Goal: Task Accomplishment & Management: Use online tool/utility

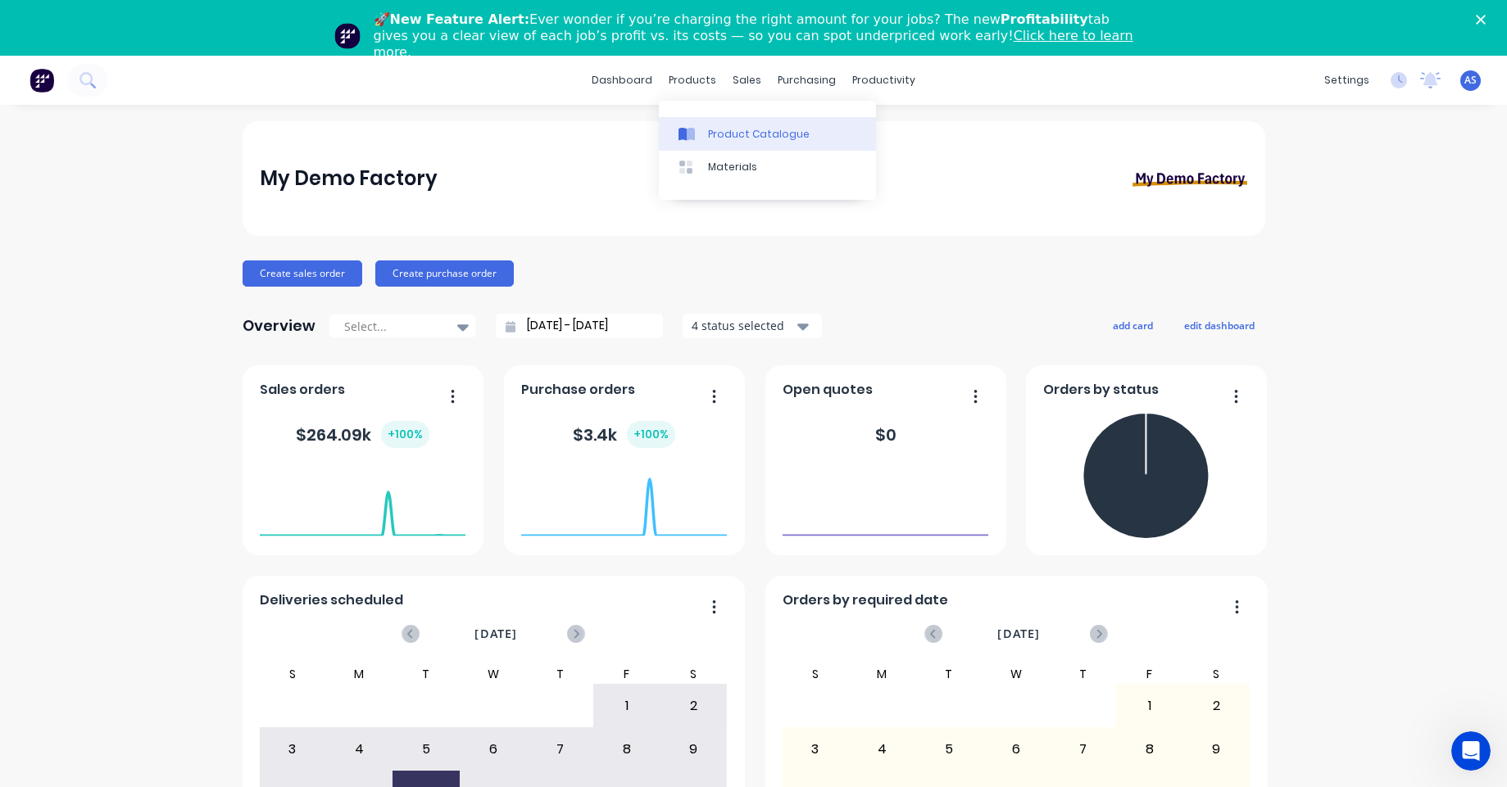
click at [715, 117] on link "Product Catalogue" at bounding box center [767, 133] width 217 height 33
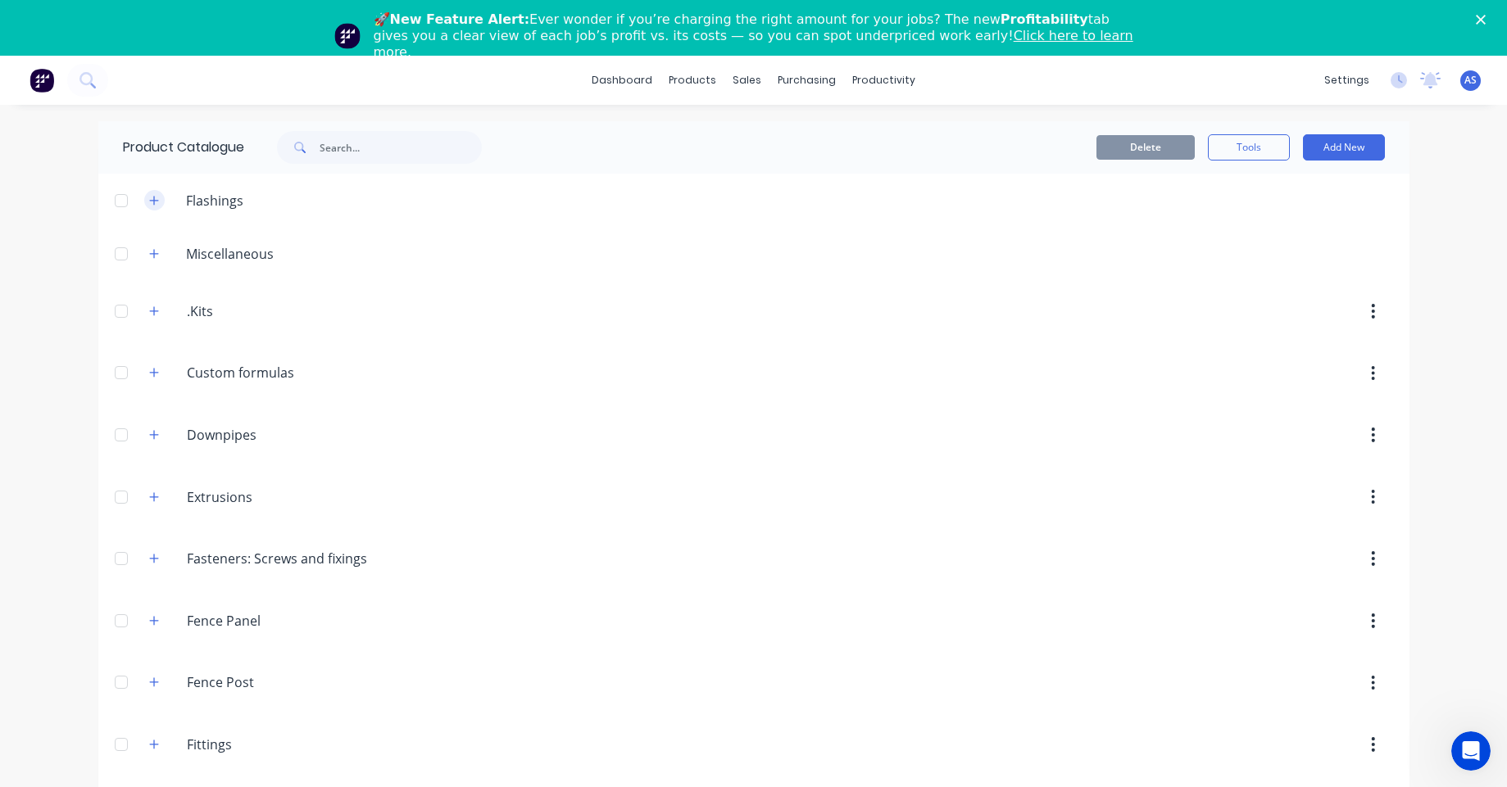
click at [149, 195] on icon "button" at bounding box center [154, 200] width 10 height 11
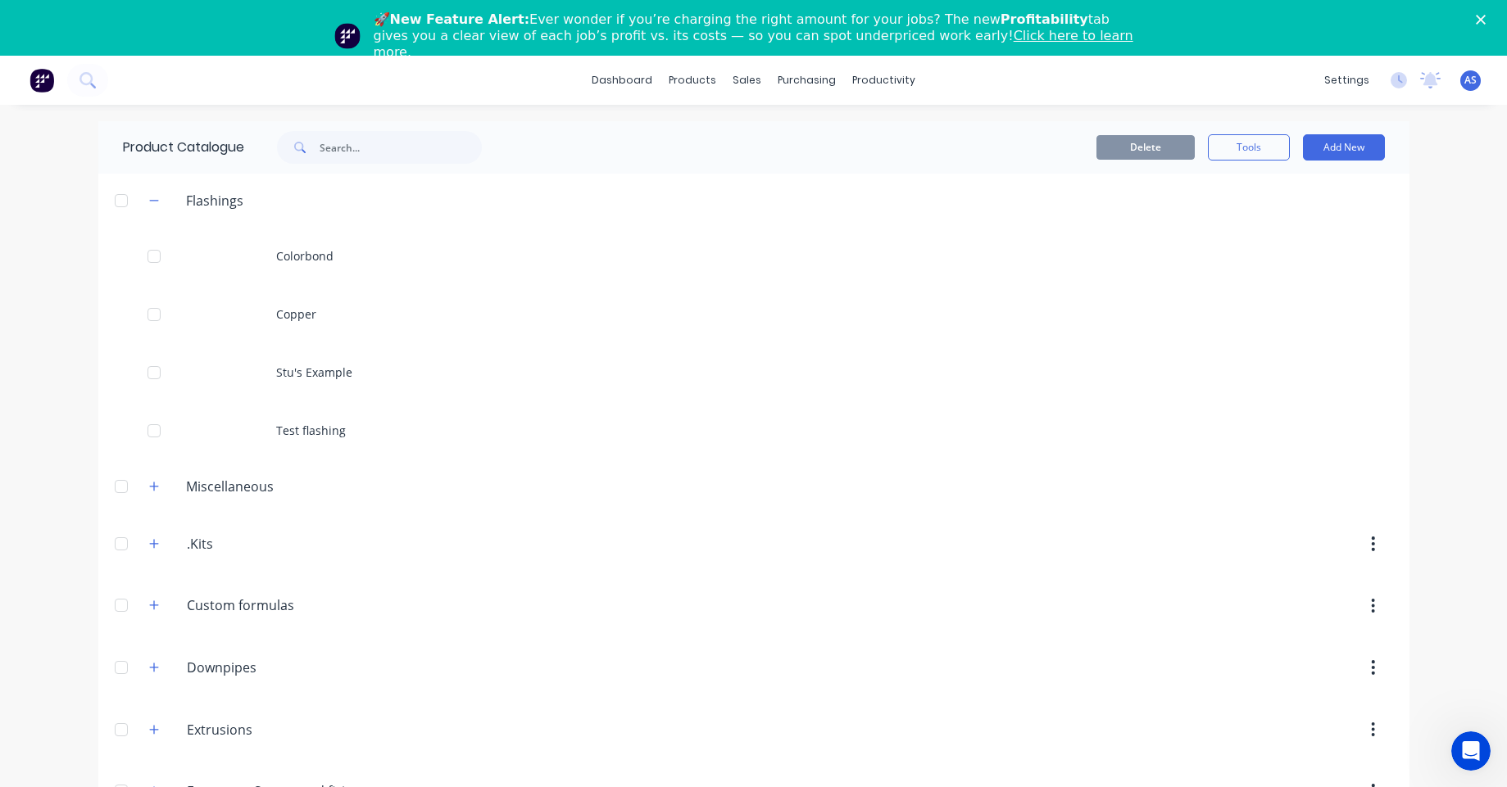
drag, startPoint x: 138, startPoint y: 533, endPoint x: 161, endPoint y: 541, distance: 24.4
click at [140, 533] on div ".Kits .Kits" at bounding box center [264, 543] width 257 height 29
click at [163, 542] on div ".Kits .Kits" at bounding box center [264, 543] width 257 height 29
click at [149, 543] on icon "button" at bounding box center [153, 543] width 9 height 9
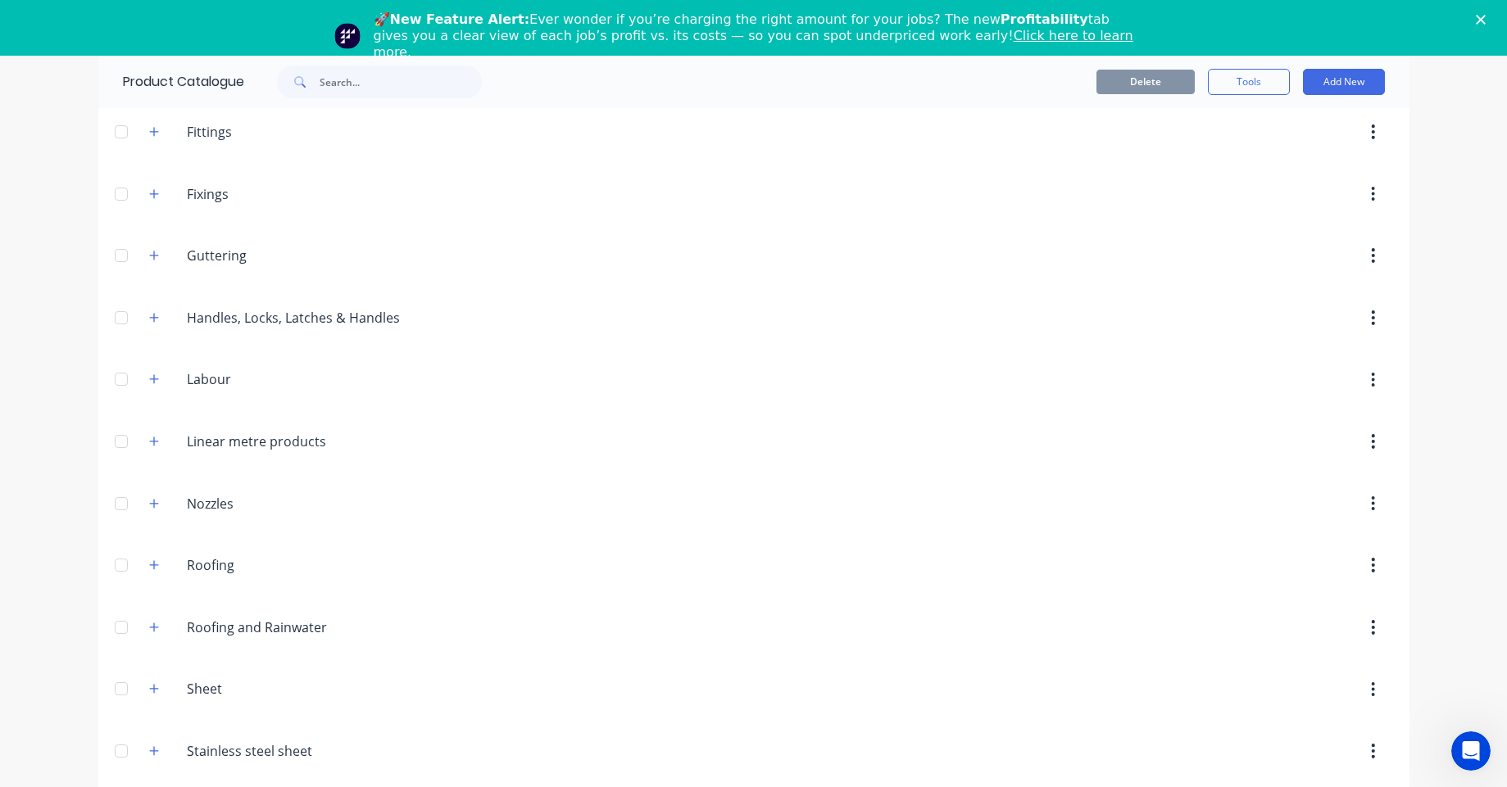
scroll to position [1328, 0]
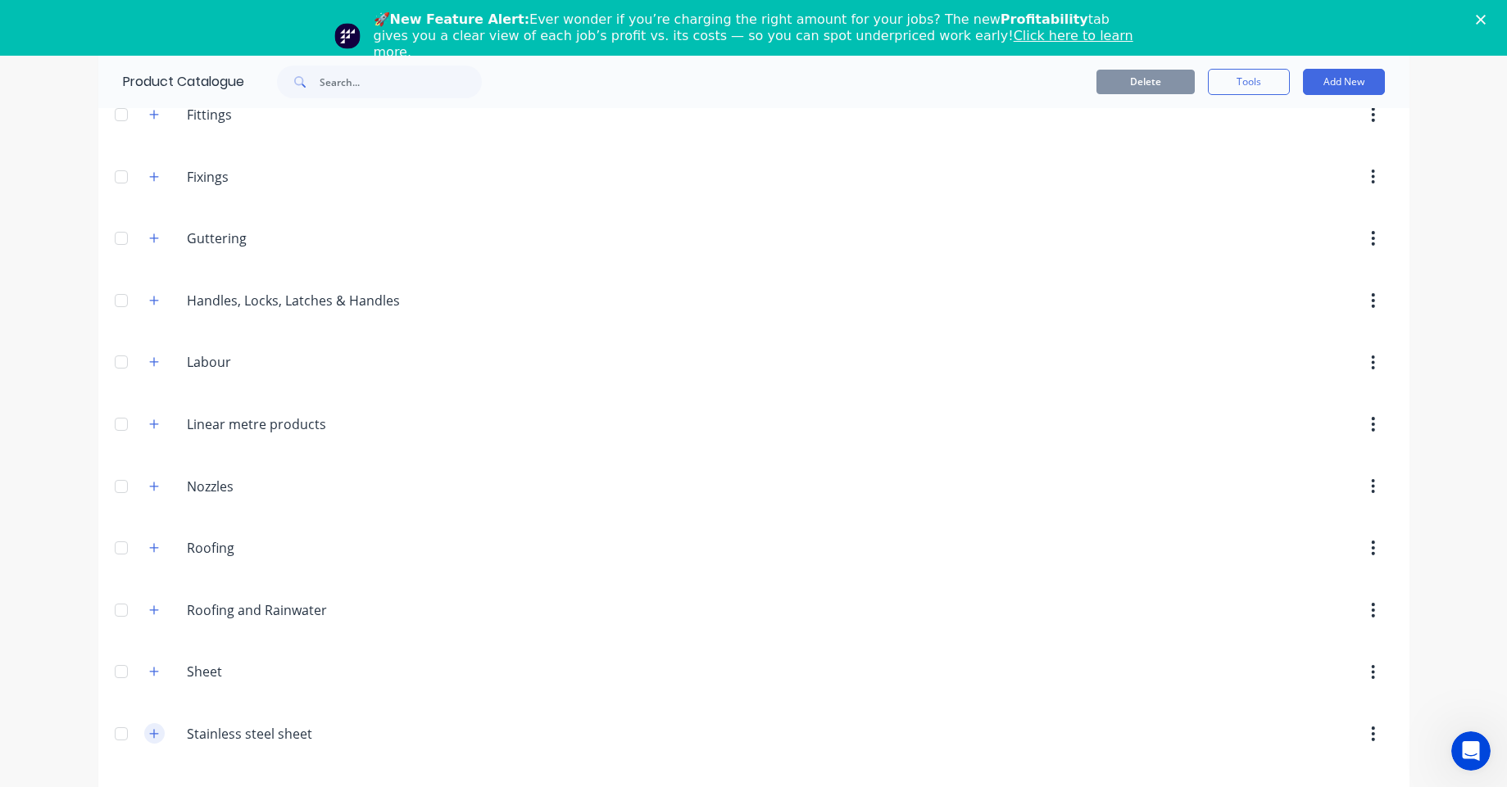
click at [157, 734] on button "button" at bounding box center [154, 733] width 20 height 20
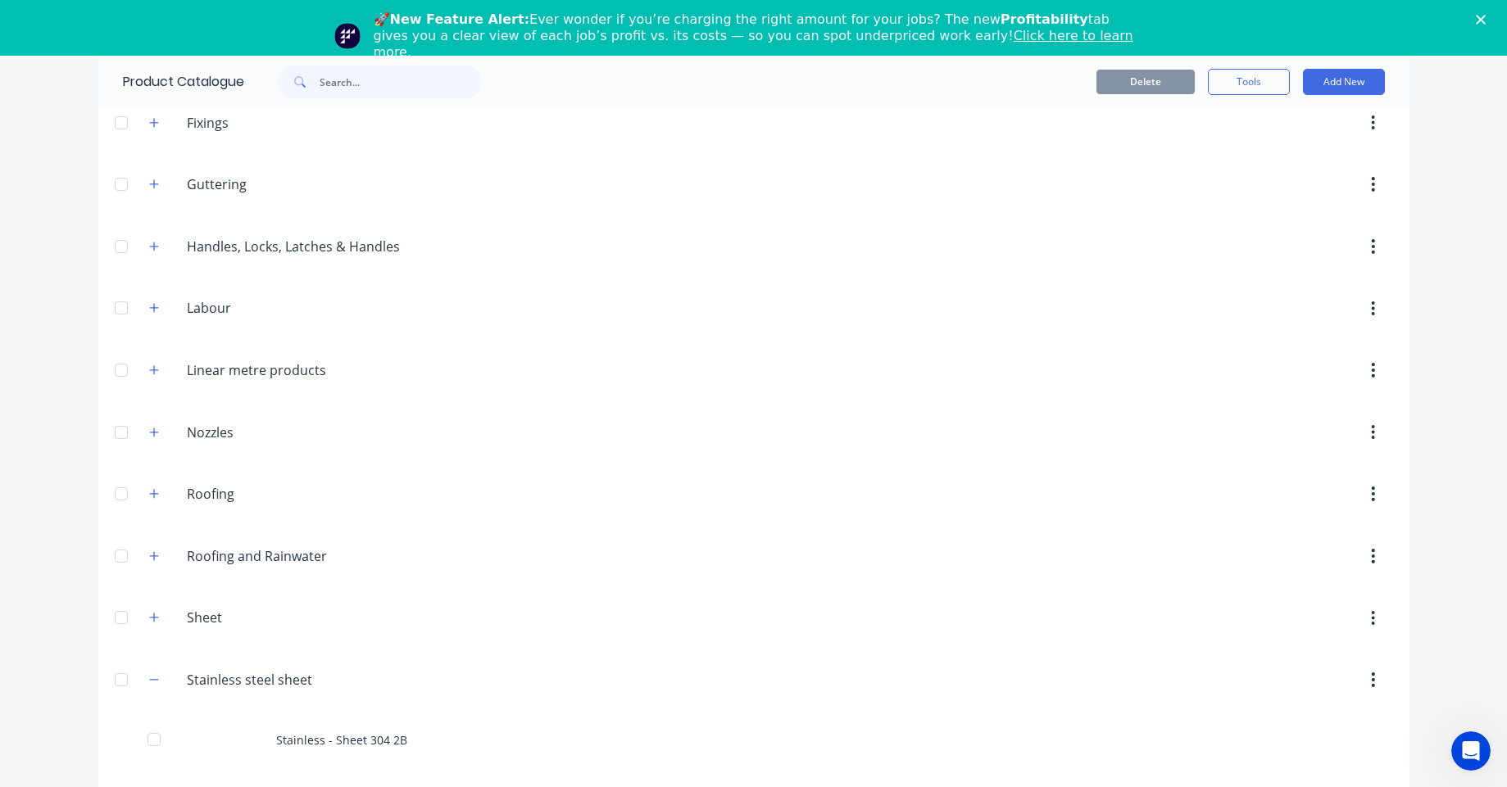
scroll to position [1386, 0]
click at [144, 615] on button "button" at bounding box center [154, 614] width 20 height 20
click at [157, 550] on button "button" at bounding box center [154, 552] width 20 height 20
click at [138, 475] on div "Roofing Roofing" at bounding box center [264, 489] width 257 height 29
click at [149, 494] on icon "button" at bounding box center [153, 489] width 9 height 9
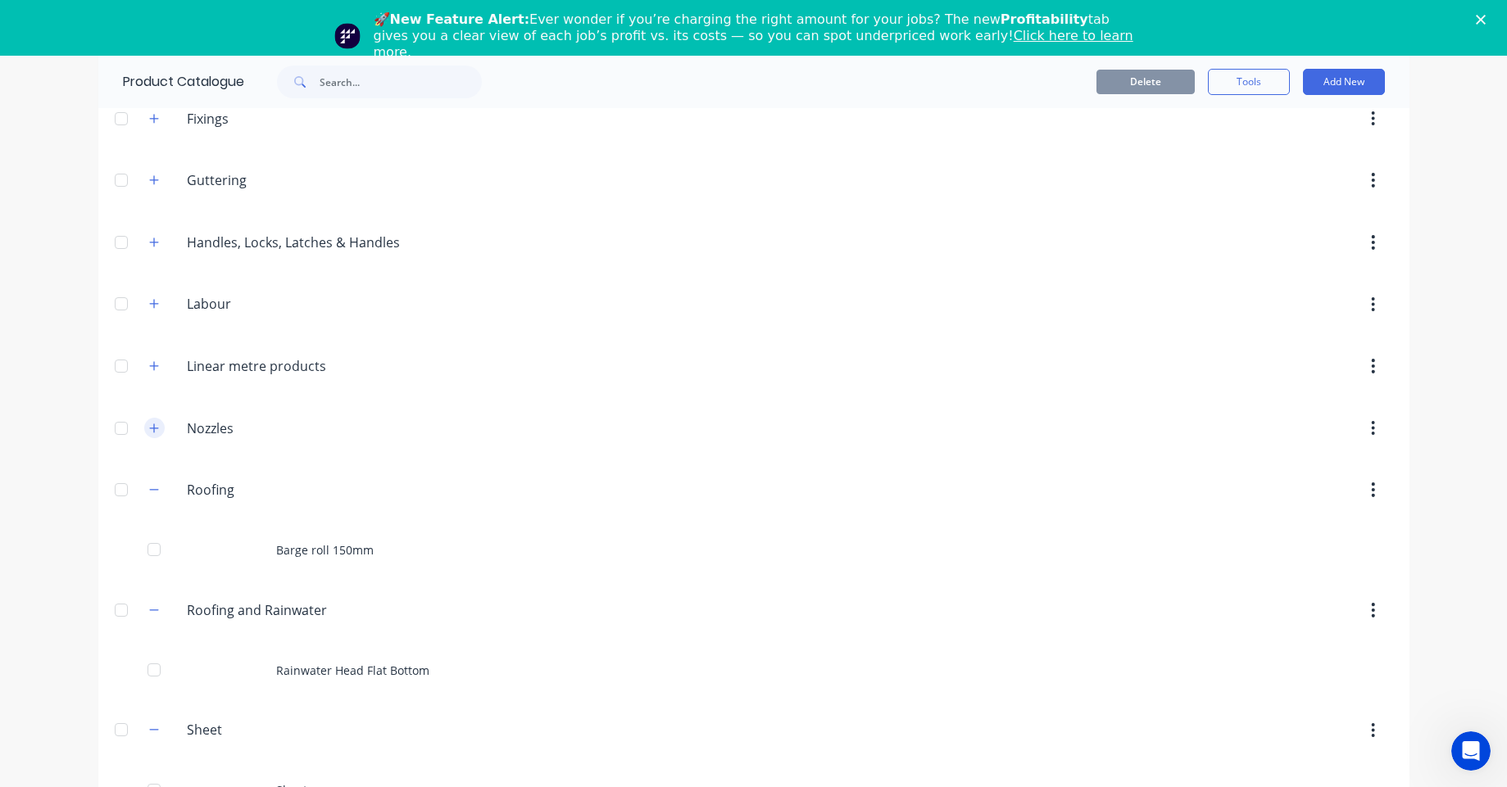
click at [150, 437] on button "button" at bounding box center [154, 428] width 20 height 20
click at [162, 365] on div "Linear.metre.products Linear metre products" at bounding box center [264, 366] width 257 height 29
click at [149, 368] on icon "button" at bounding box center [154, 366] width 10 height 11
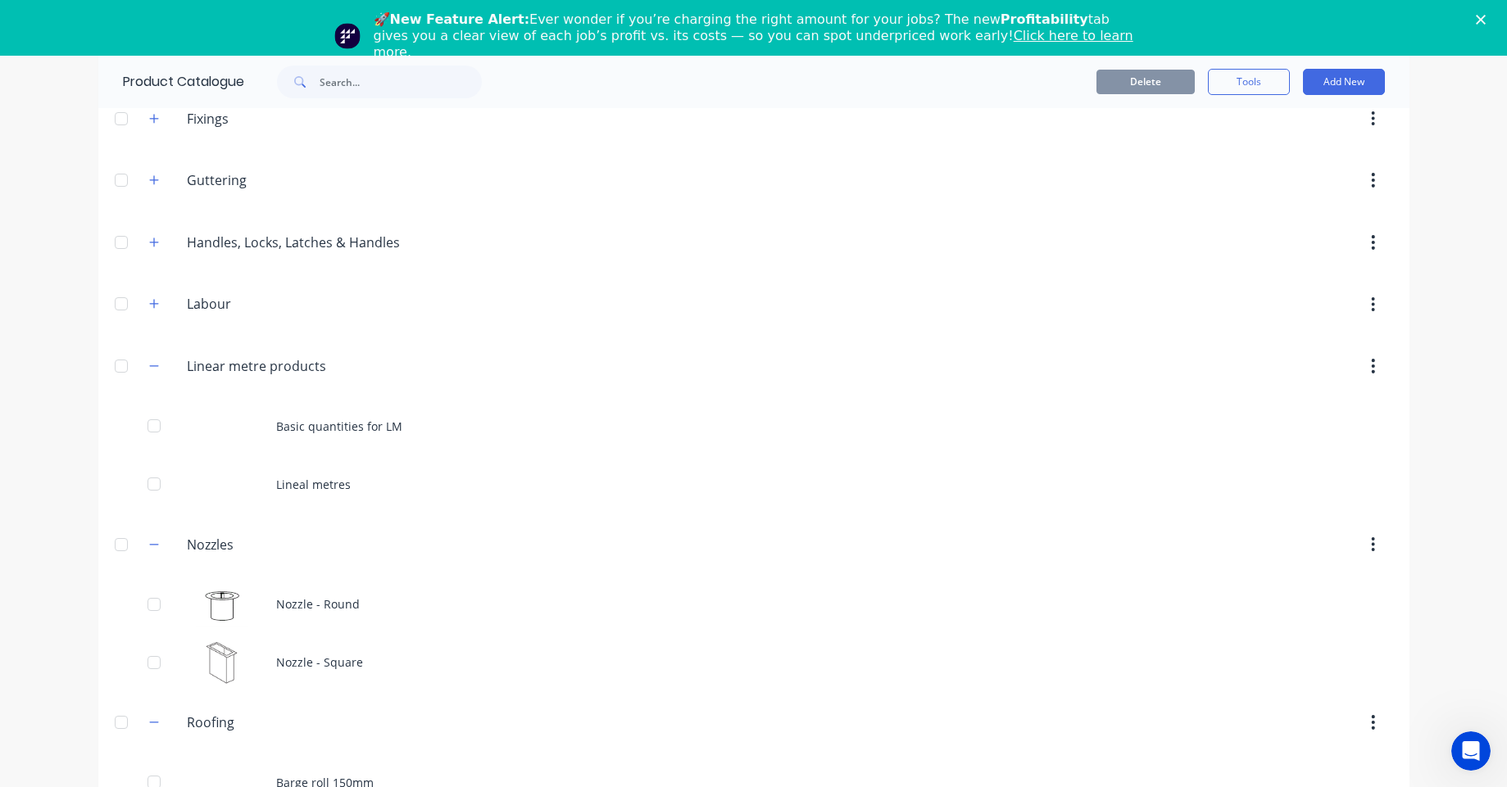
click at [151, 290] on div "Labour Labour" at bounding box center [264, 304] width 257 height 29
click at [144, 313] on span at bounding box center [154, 304] width 20 height 20
click at [149, 300] on icon "button" at bounding box center [154, 303] width 10 height 11
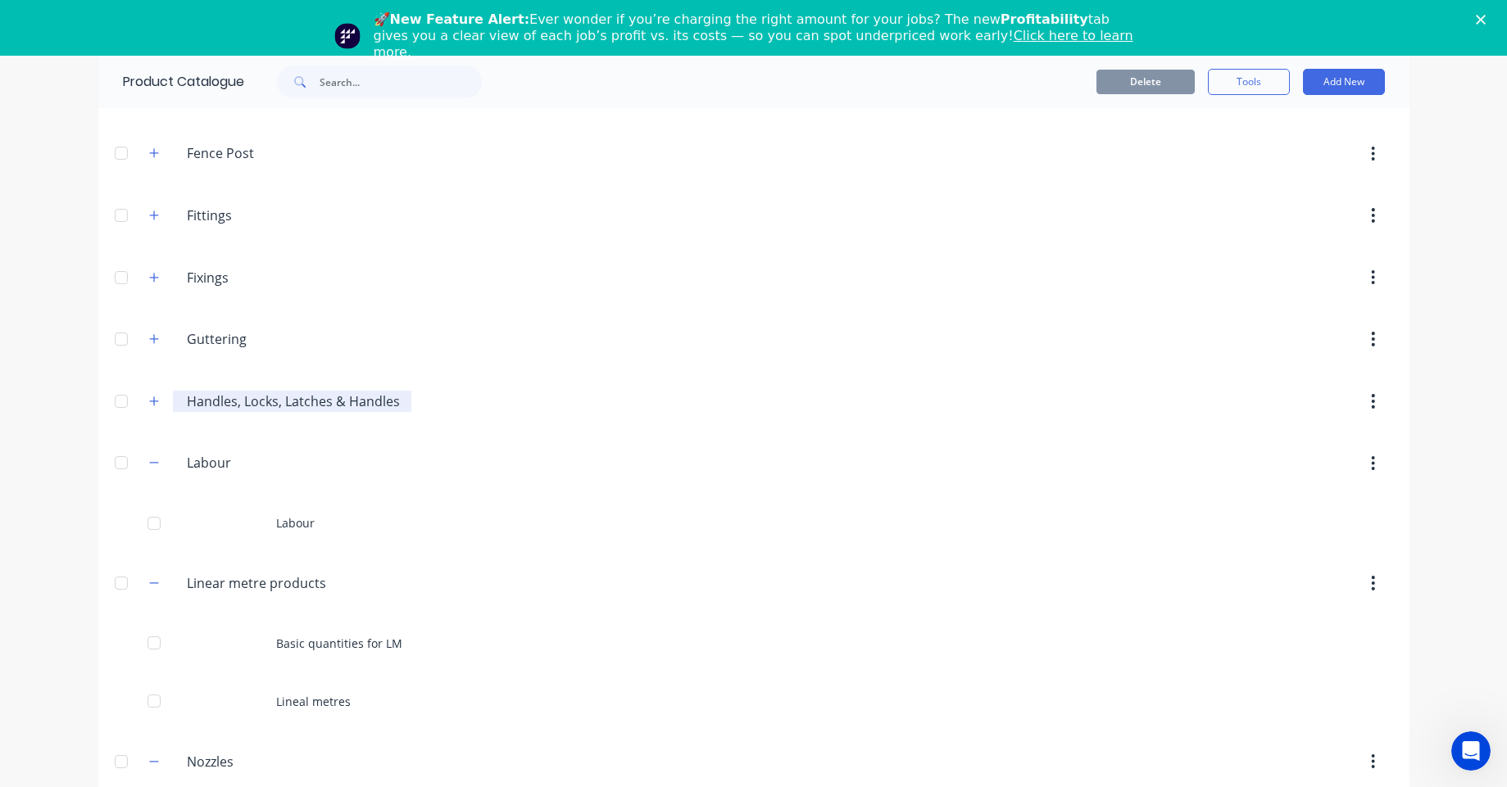
scroll to position [1190, 0]
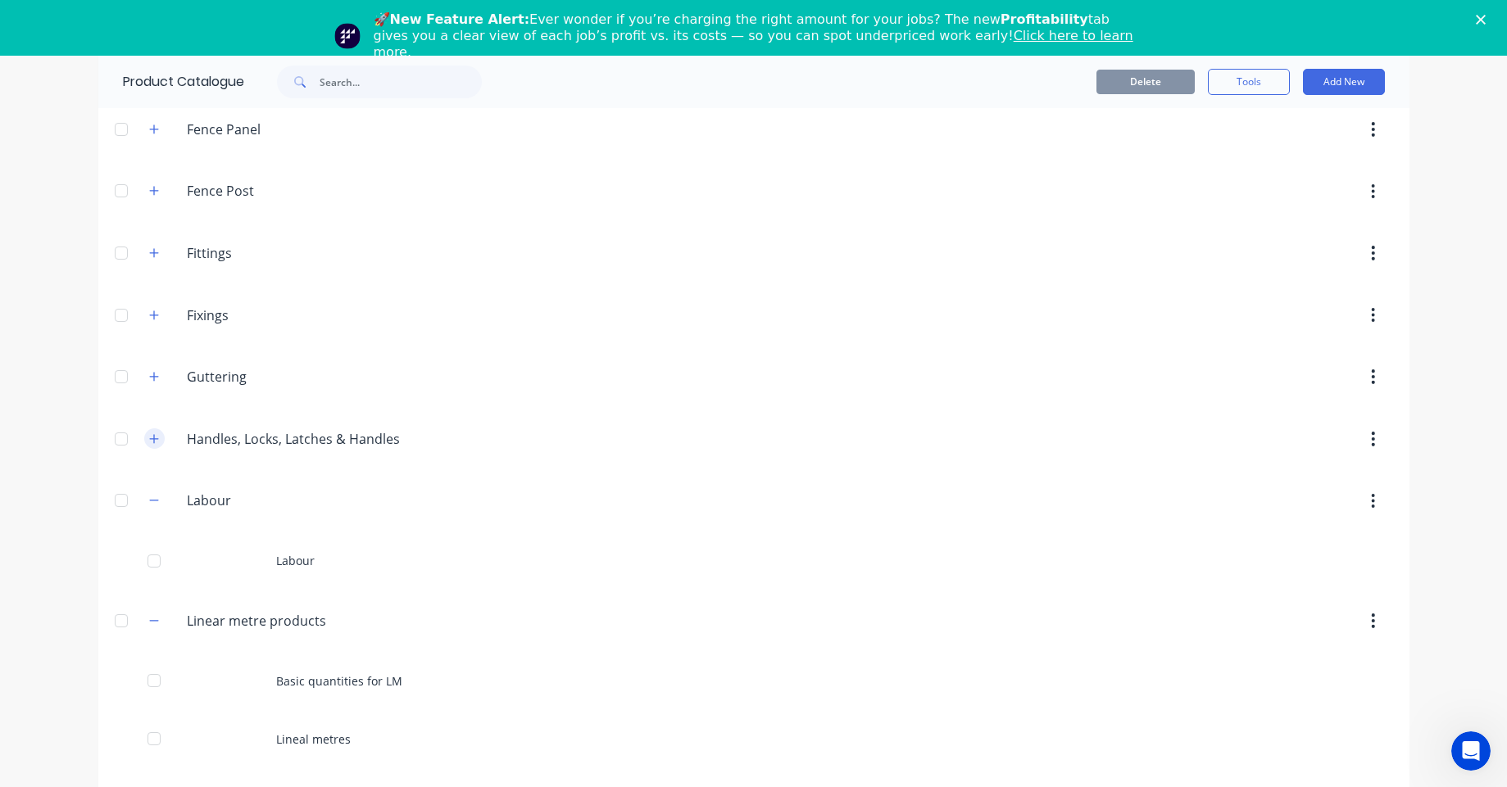
click at [149, 439] on icon "button" at bounding box center [153, 438] width 9 height 9
click at [151, 373] on icon "button" at bounding box center [154, 376] width 10 height 11
click at [152, 319] on icon "button" at bounding box center [154, 315] width 10 height 11
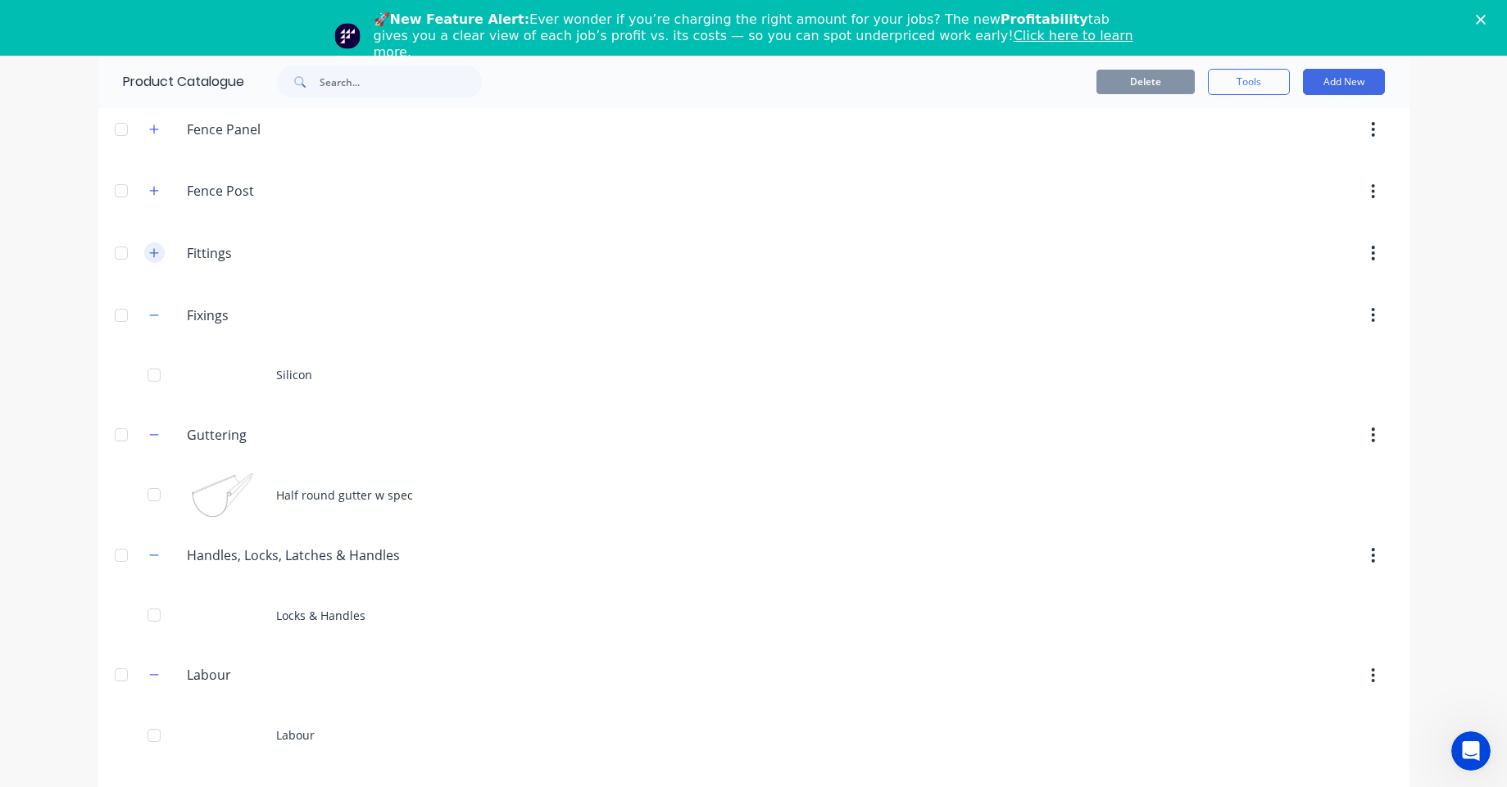
click at [151, 261] on button "button" at bounding box center [154, 253] width 20 height 20
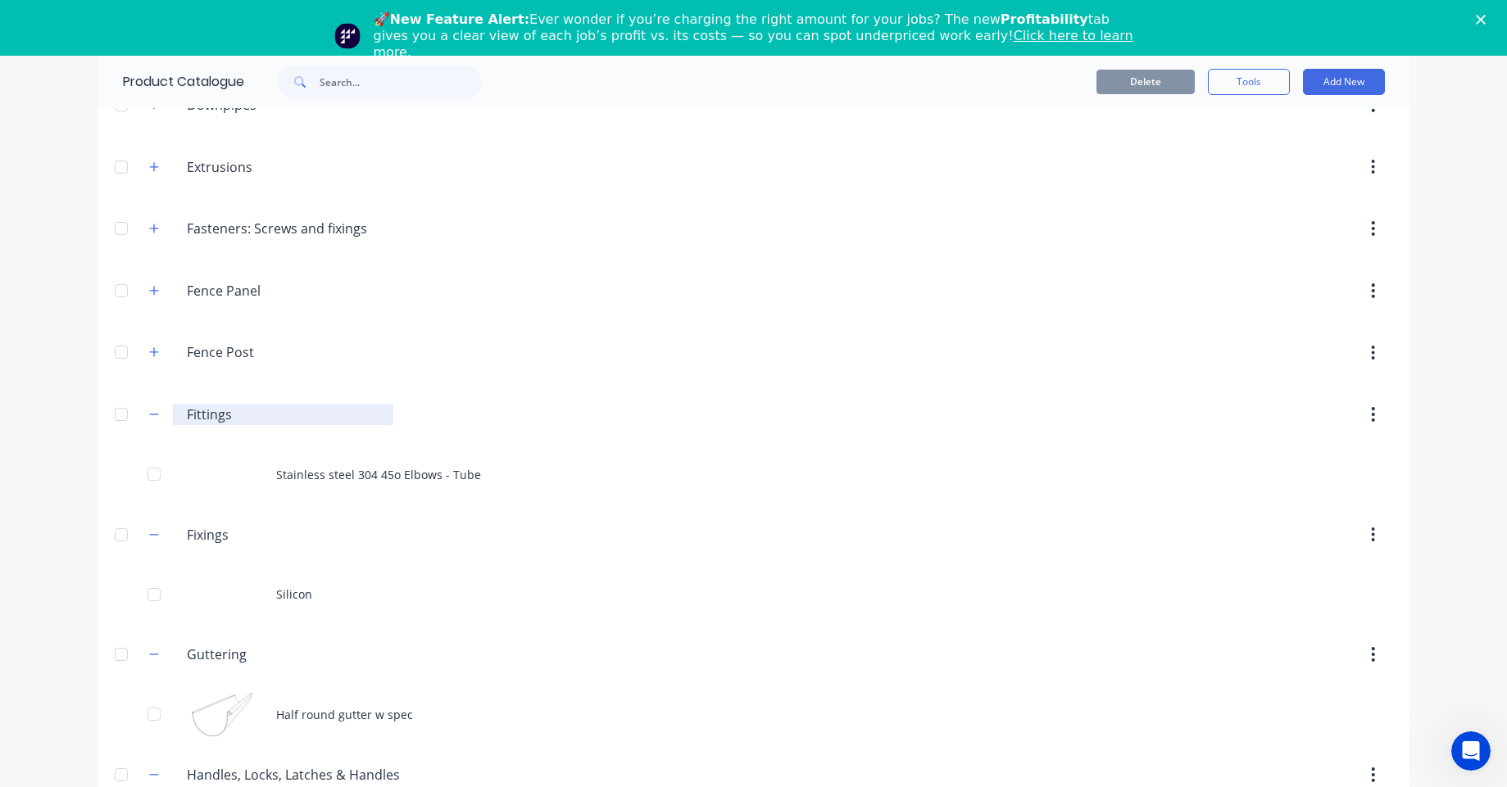
scroll to position [993, 0]
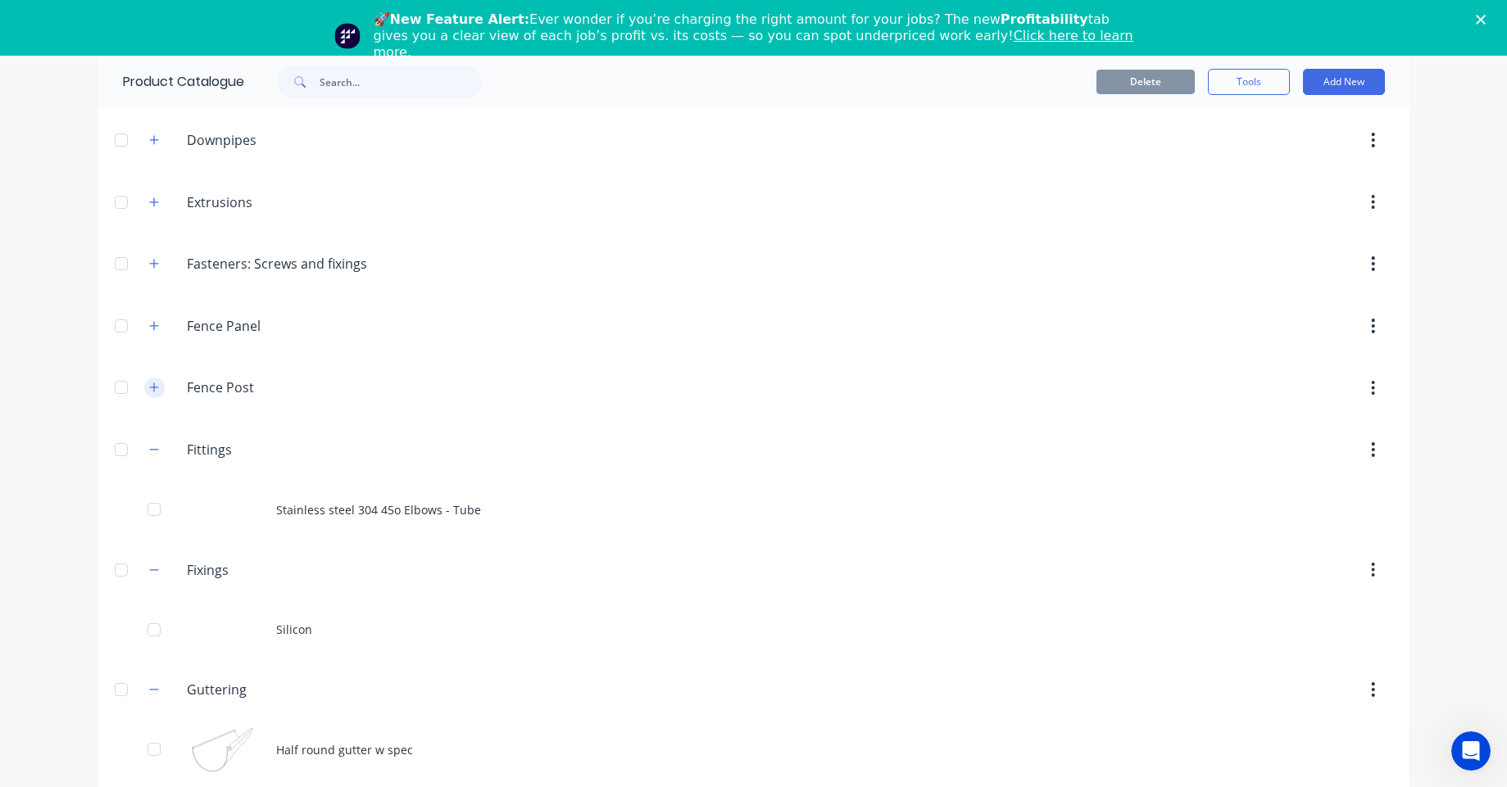
click at [147, 380] on button "button" at bounding box center [154, 388] width 20 height 20
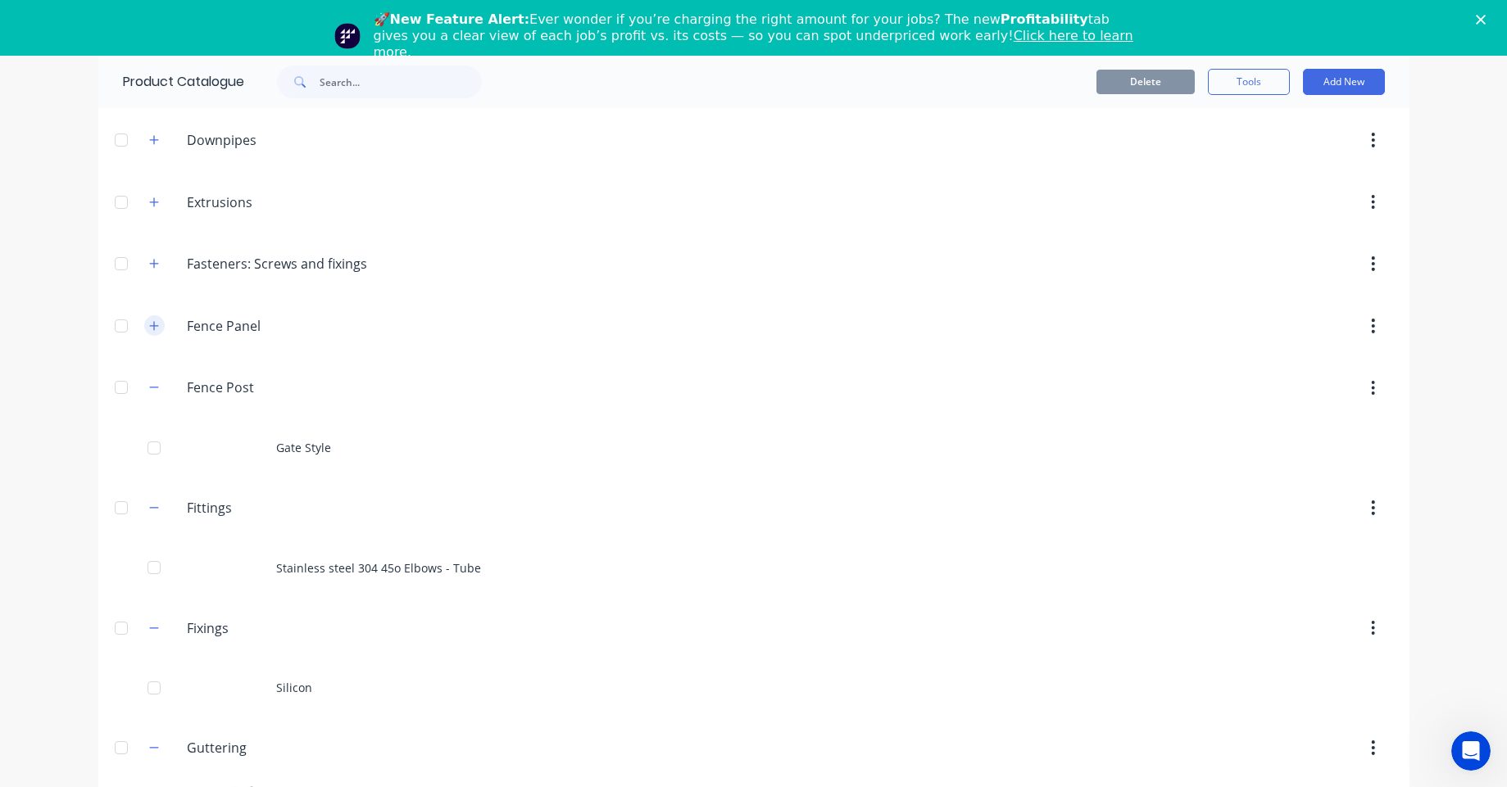
click at [155, 331] on button "button" at bounding box center [154, 325] width 20 height 20
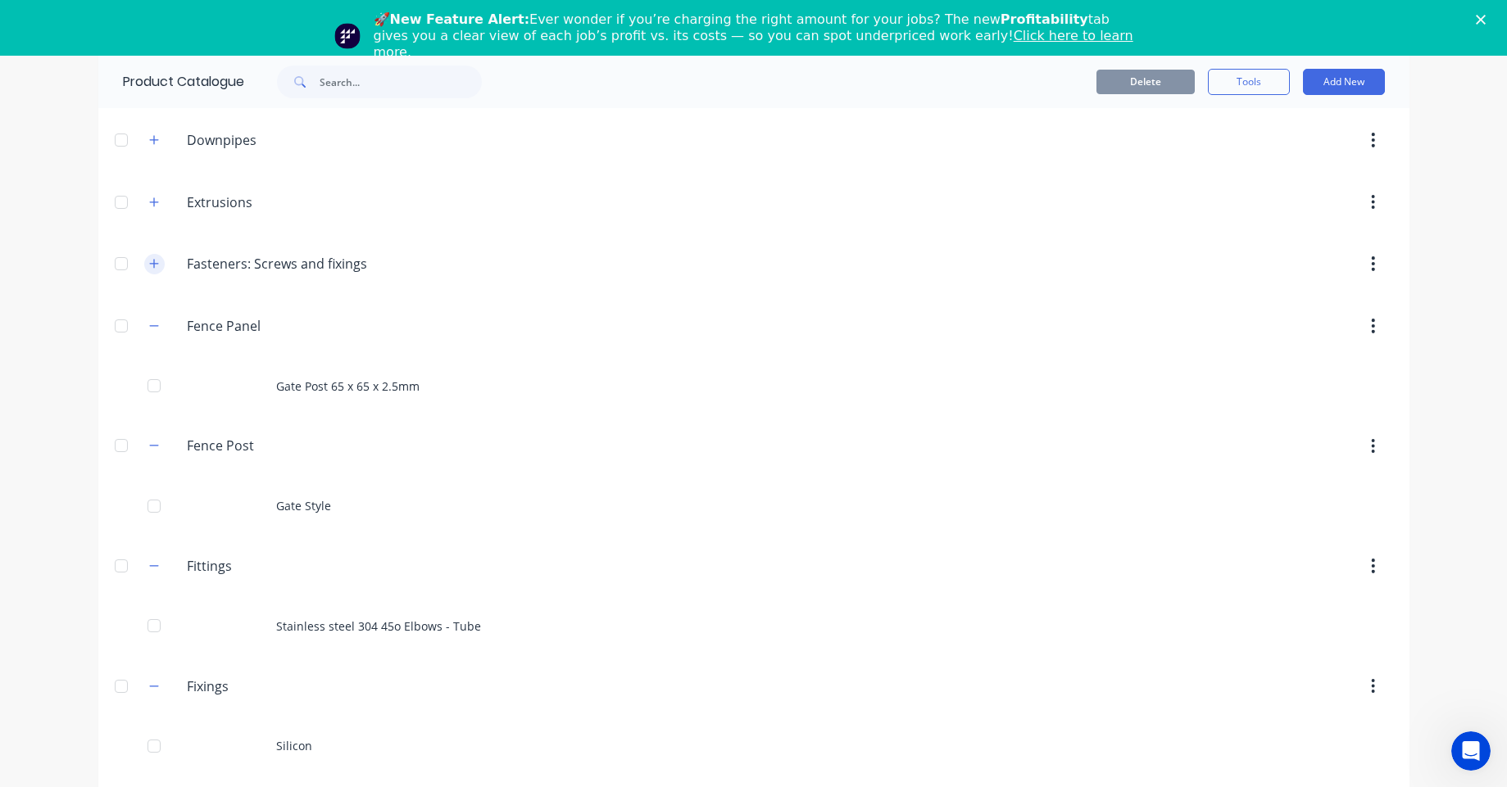
click at [155, 270] on button "button" at bounding box center [154, 264] width 20 height 20
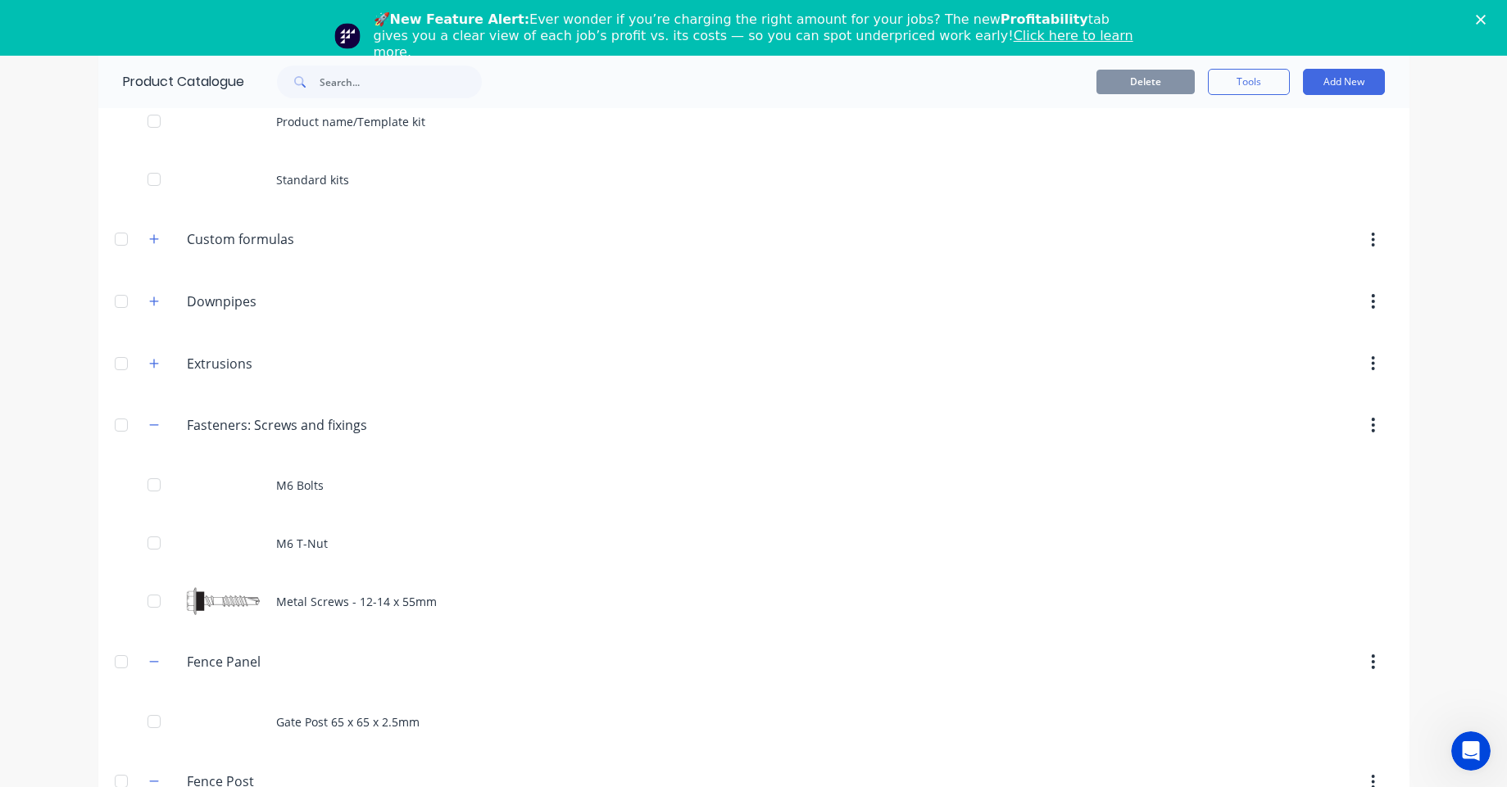
scroll to position [796, 0]
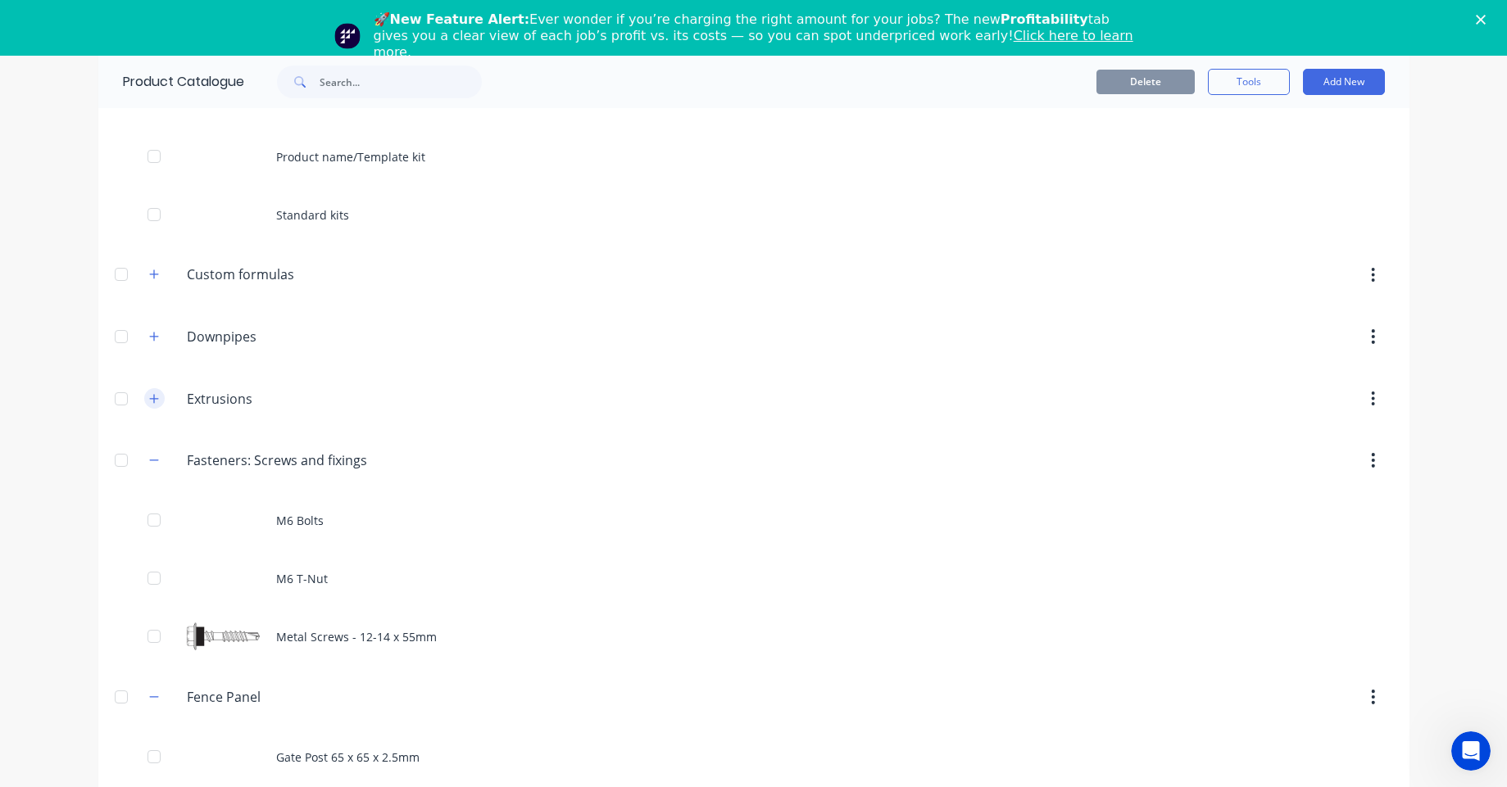
click at [147, 390] on button "button" at bounding box center [154, 398] width 20 height 20
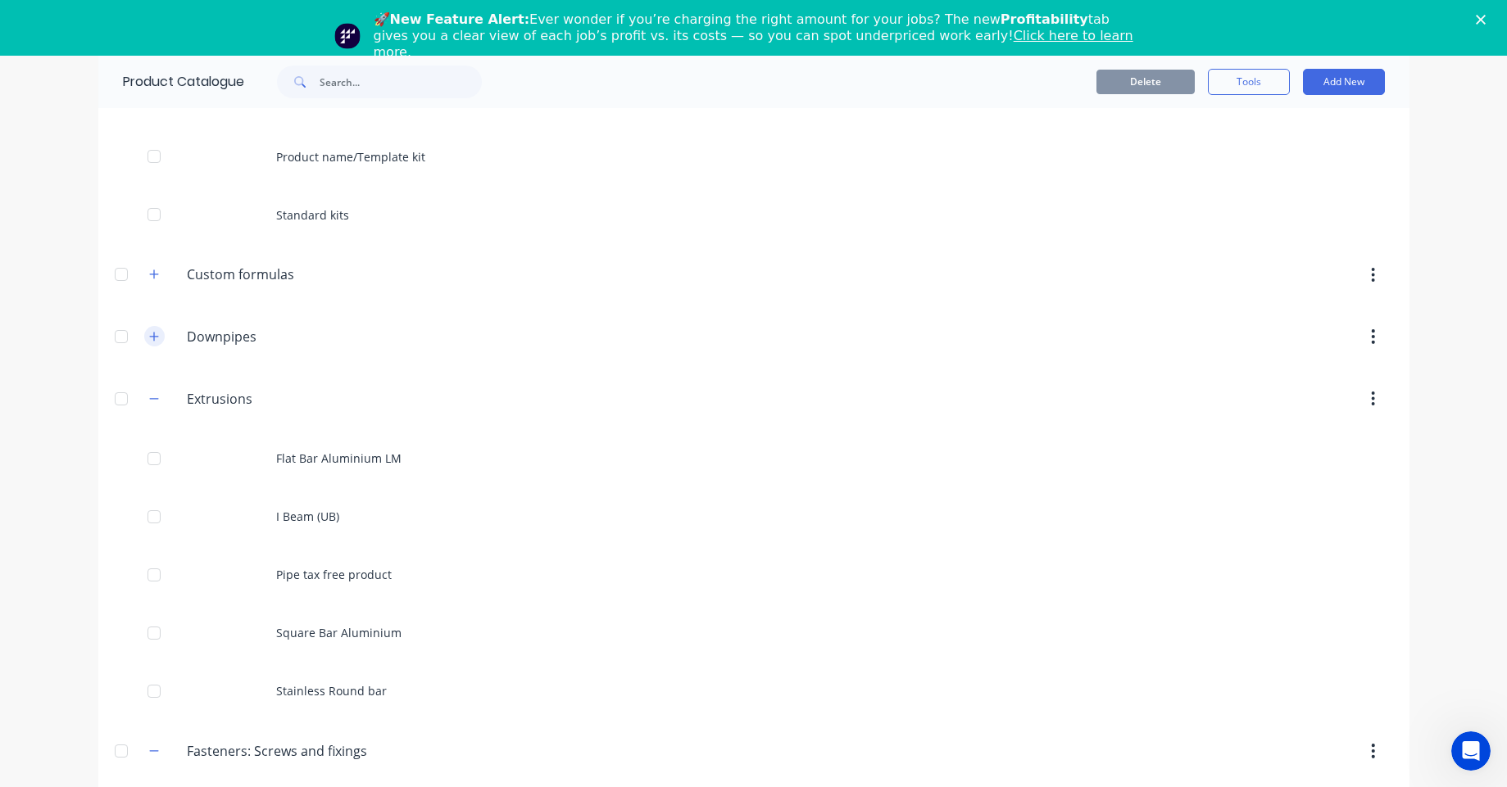
click at [152, 338] on icon "button" at bounding box center [154, 336] width 10 height 11
click at [152, 266] on button "button" at bounding box center [154, 275] width 20 height 20
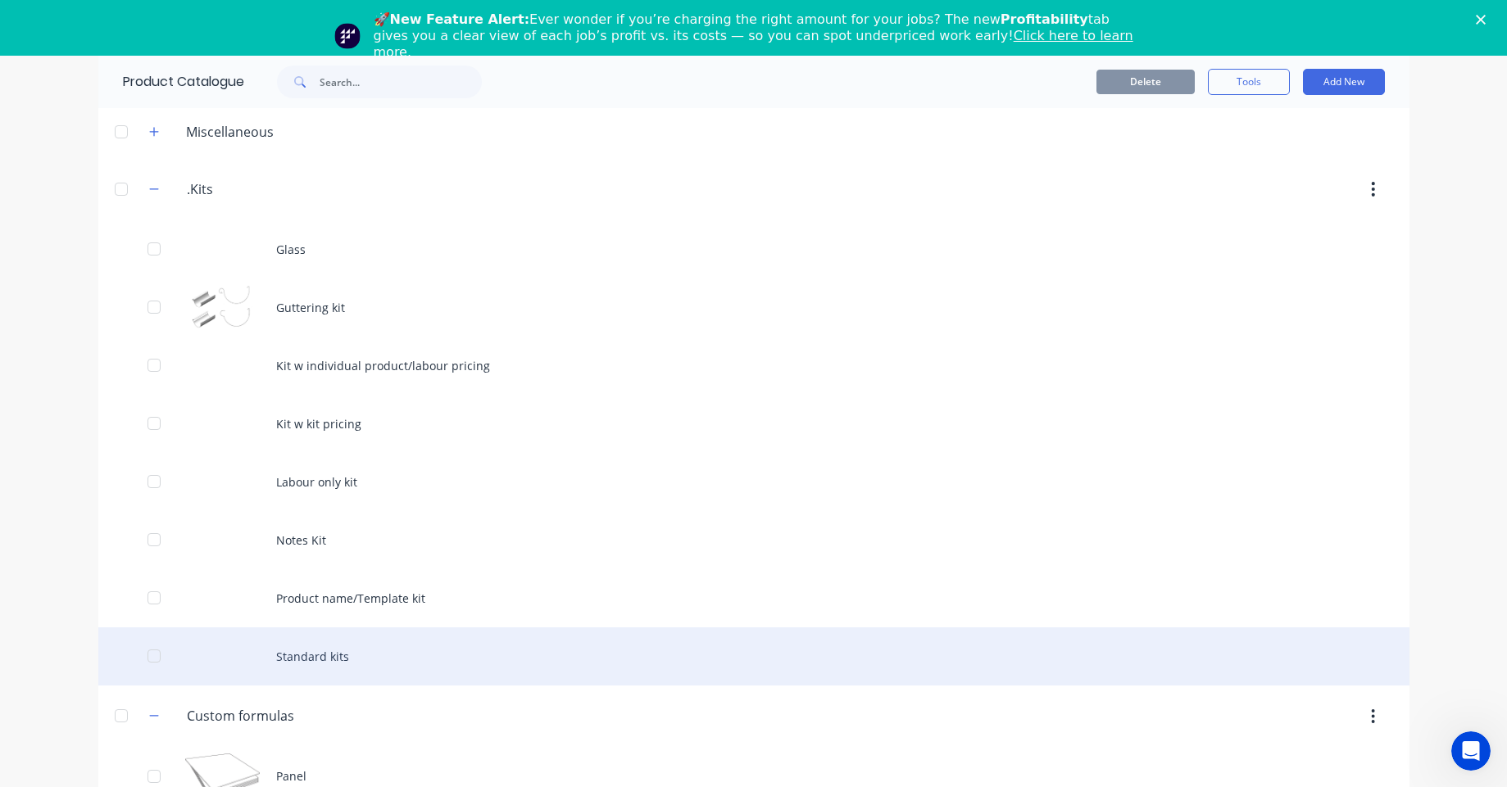
scroll to position [108, 0]
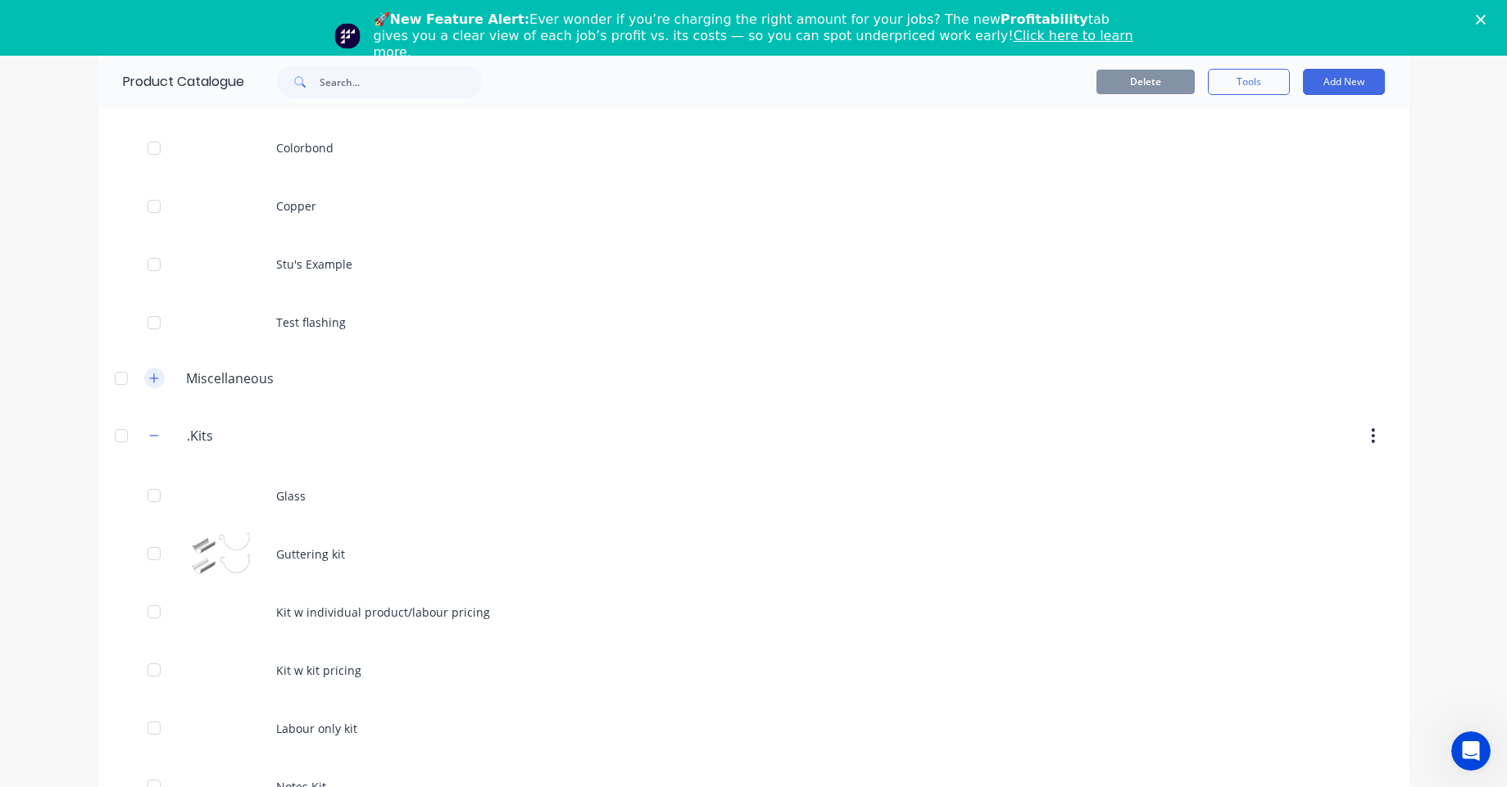
click at [152, 373] on icon "button" at bounding box center [154, 378] width 10 height 11
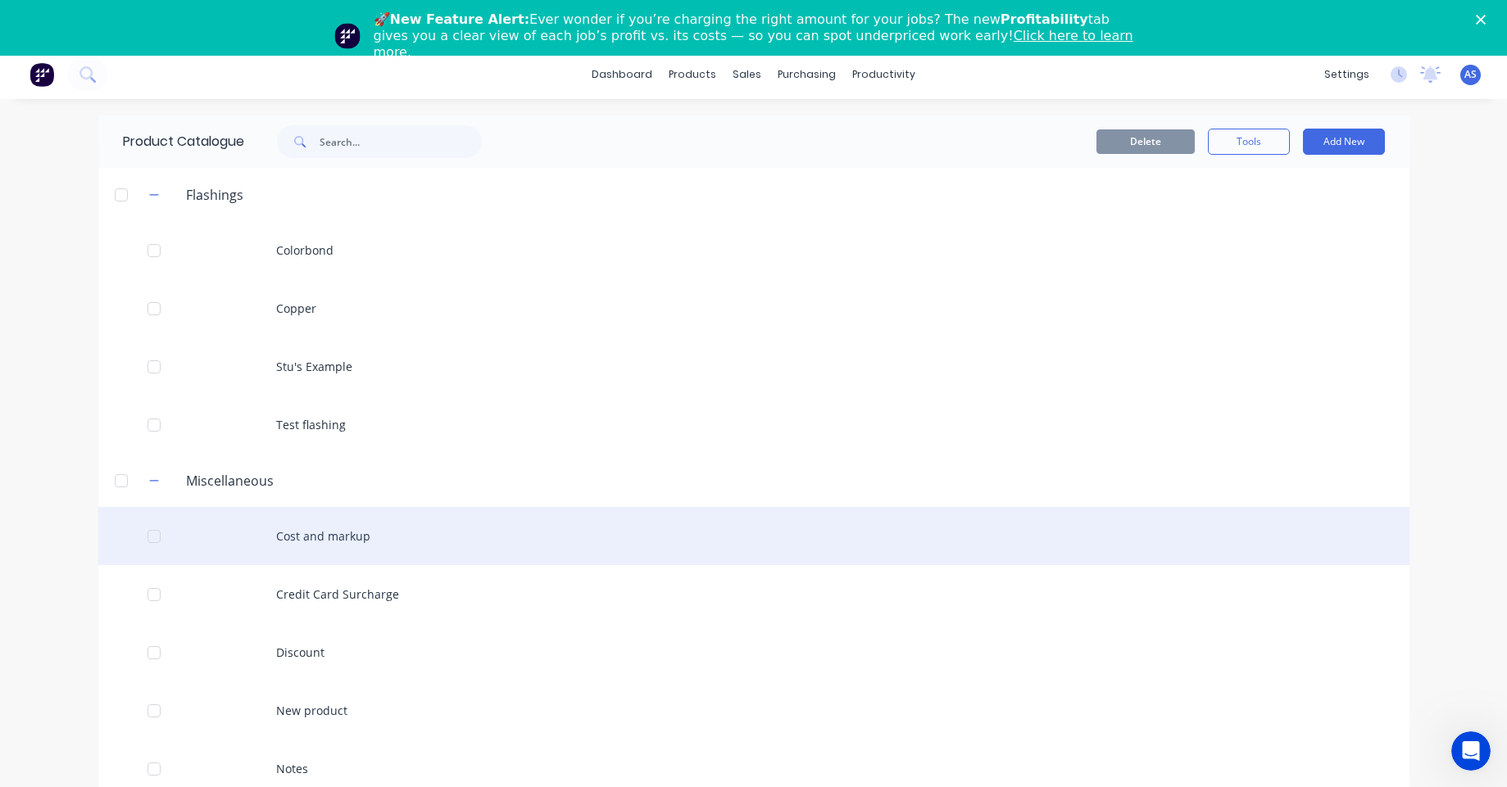
scroll to position [0, 0]
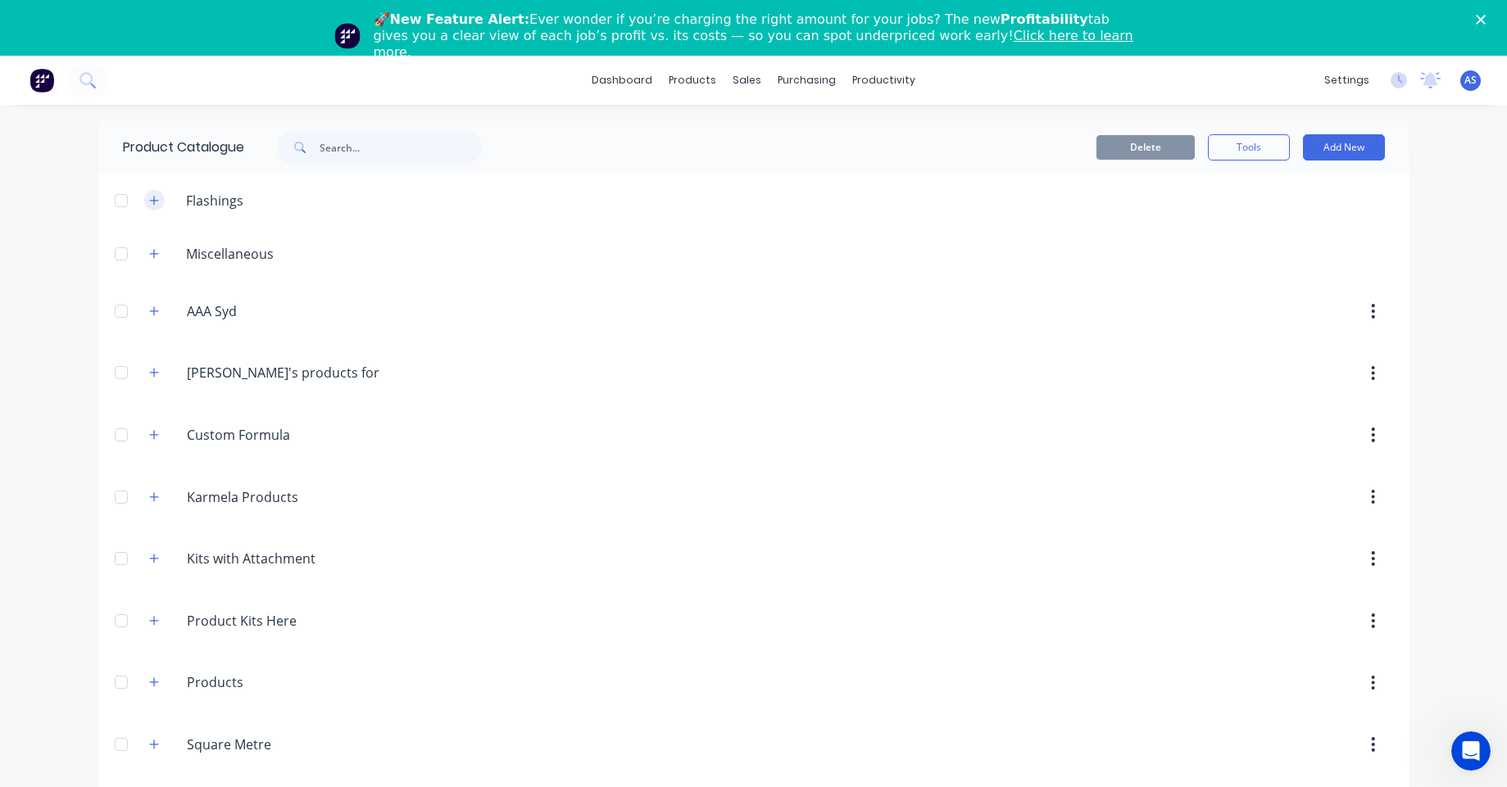
click at [148, 208] on button "button" at bounding box center [154, 200] width 20 height 20
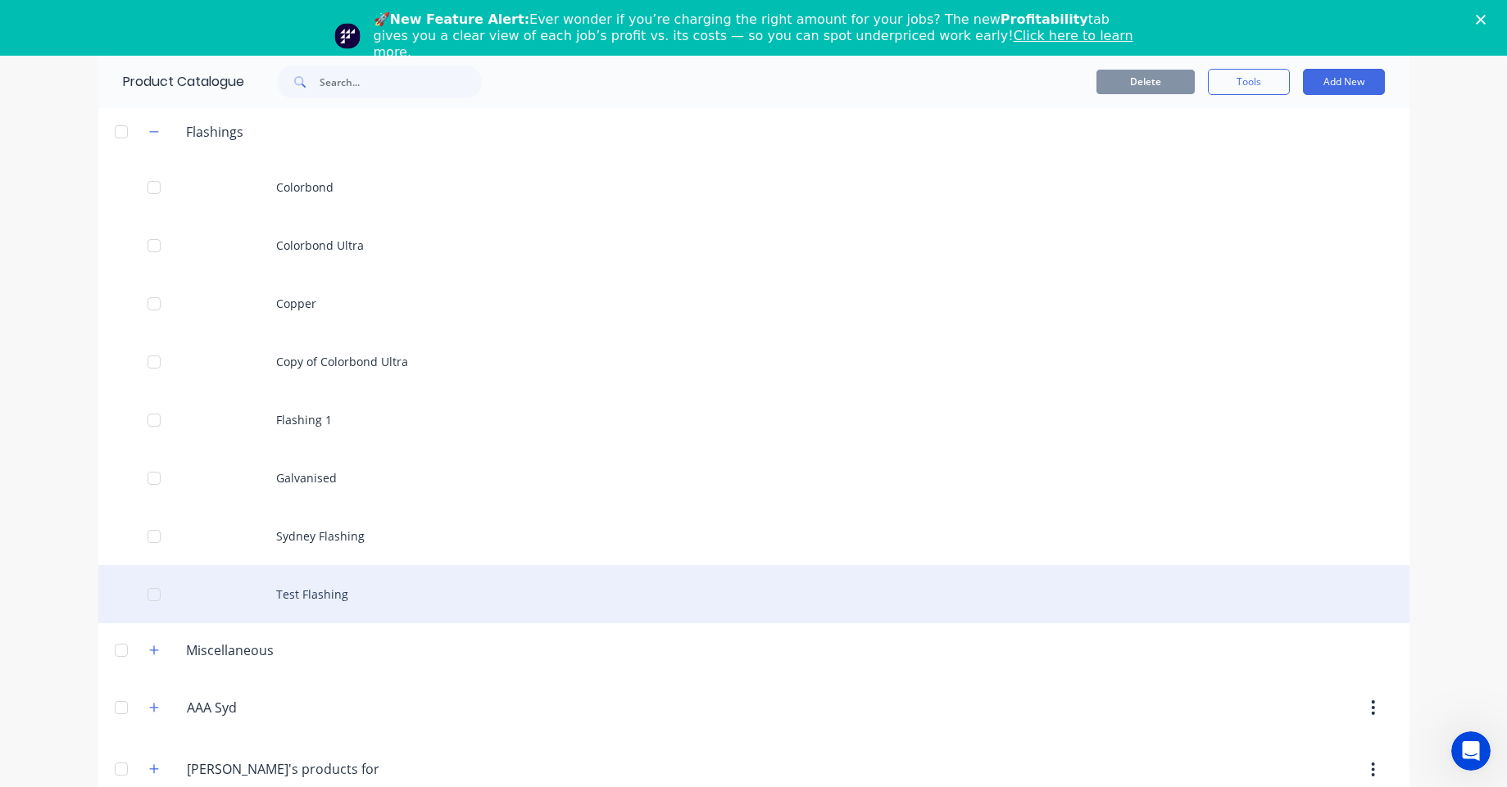
scroll to position [197, 0]
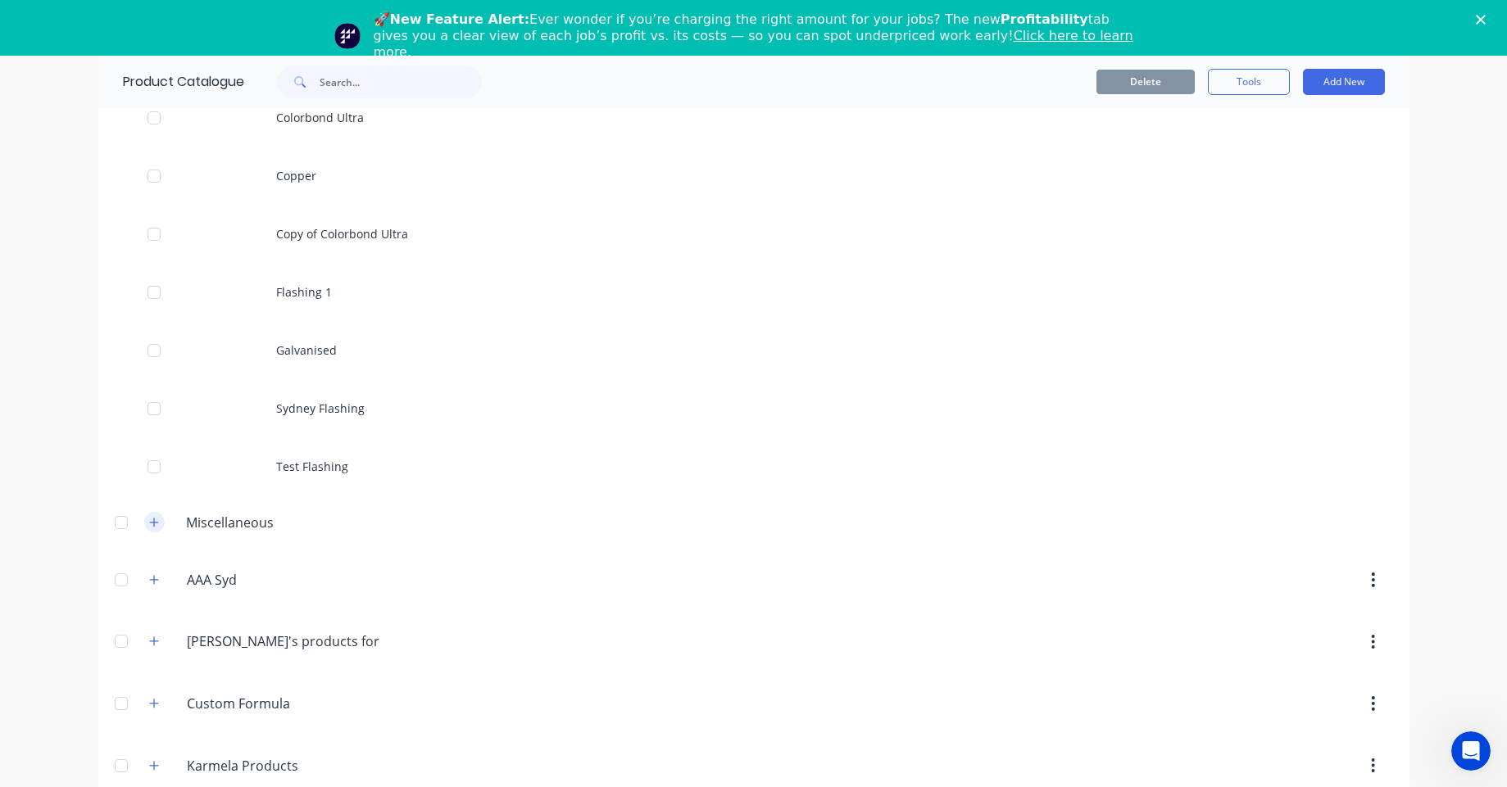
click at [150, 527] on icon "button" at bounding box center [154, 522] width 10 height 11
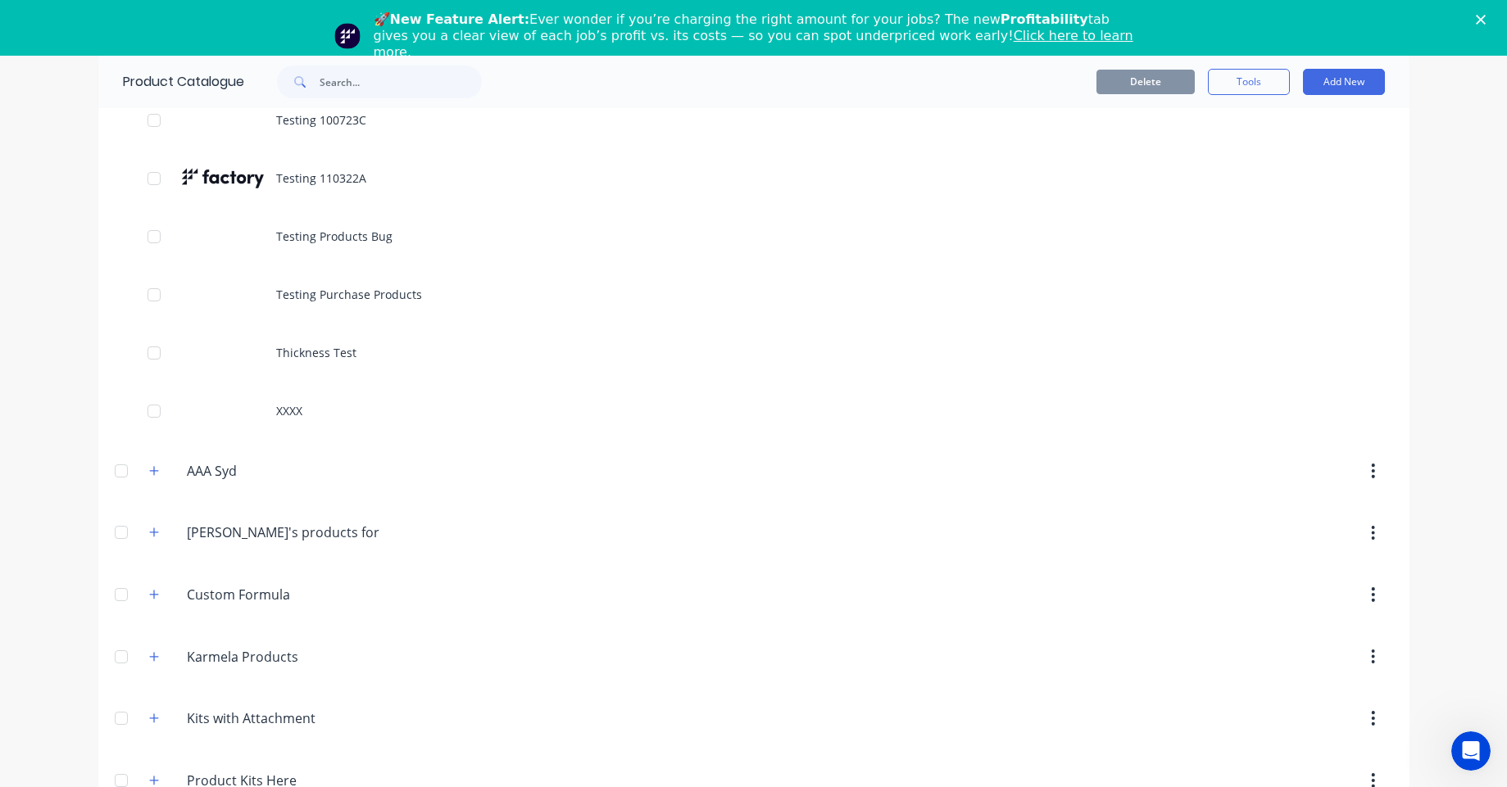
scroll to position [5899, 0]
click at [140, 454] on div "AAA.Syd AAA Syd" at bounding box center [264, 468] width 257 height 29
click at [149, 467] on icon "button" at bounding box center [153, 468] width 9 height 9
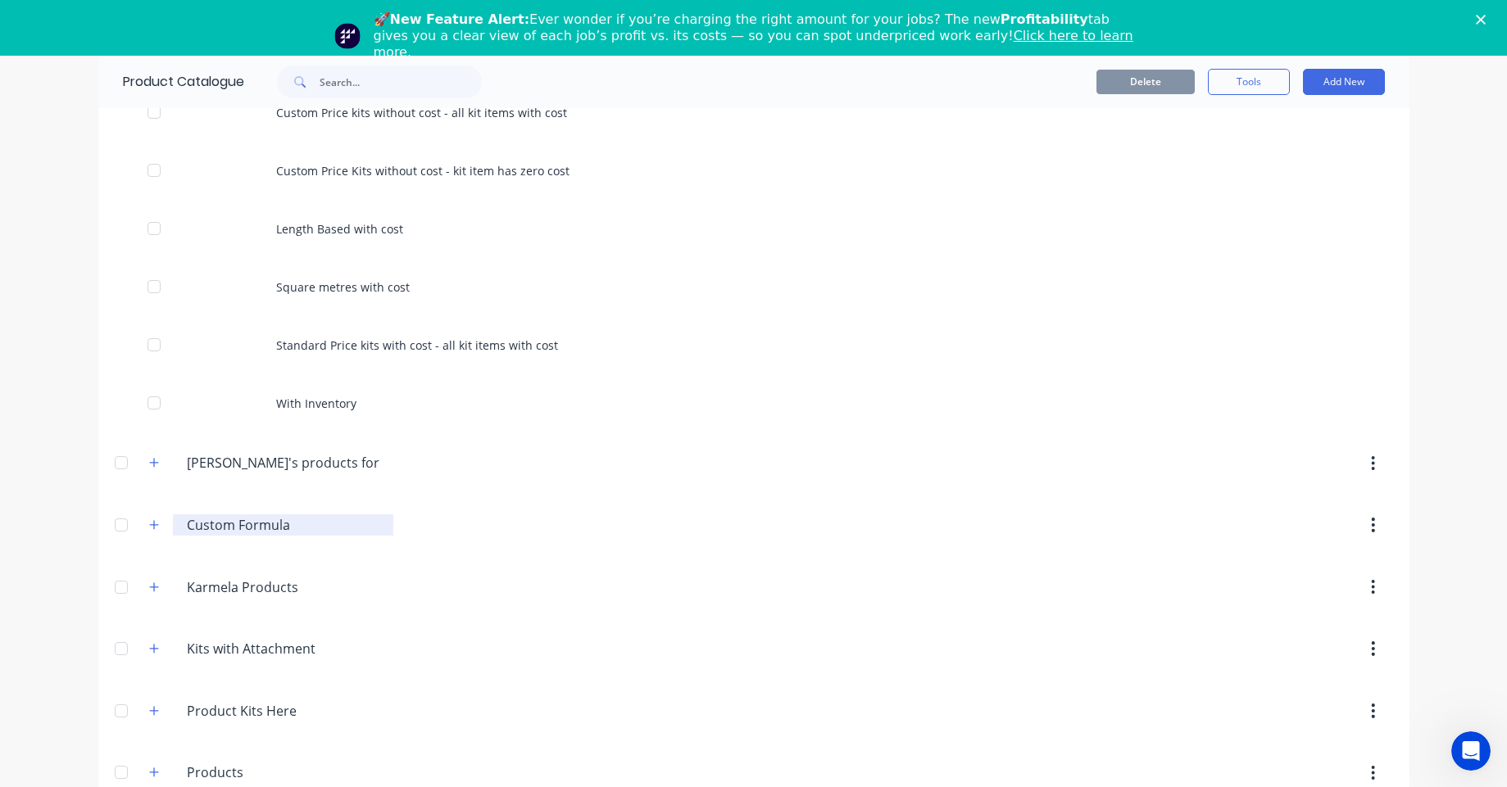
scroll to position [6686, 0]
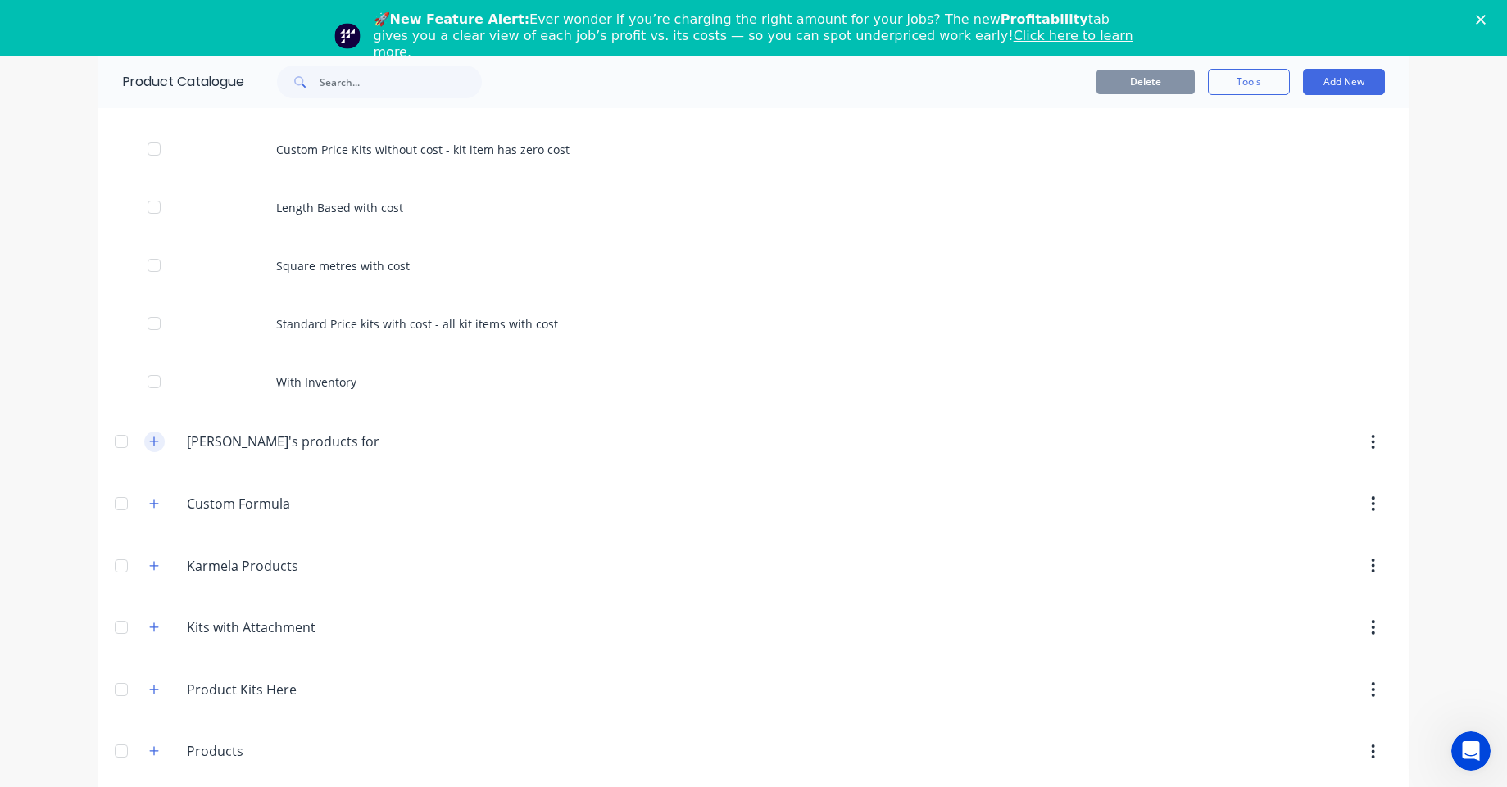
click at [154, 443] on button "button" at bounding box center [154, 442] width 20 height 20
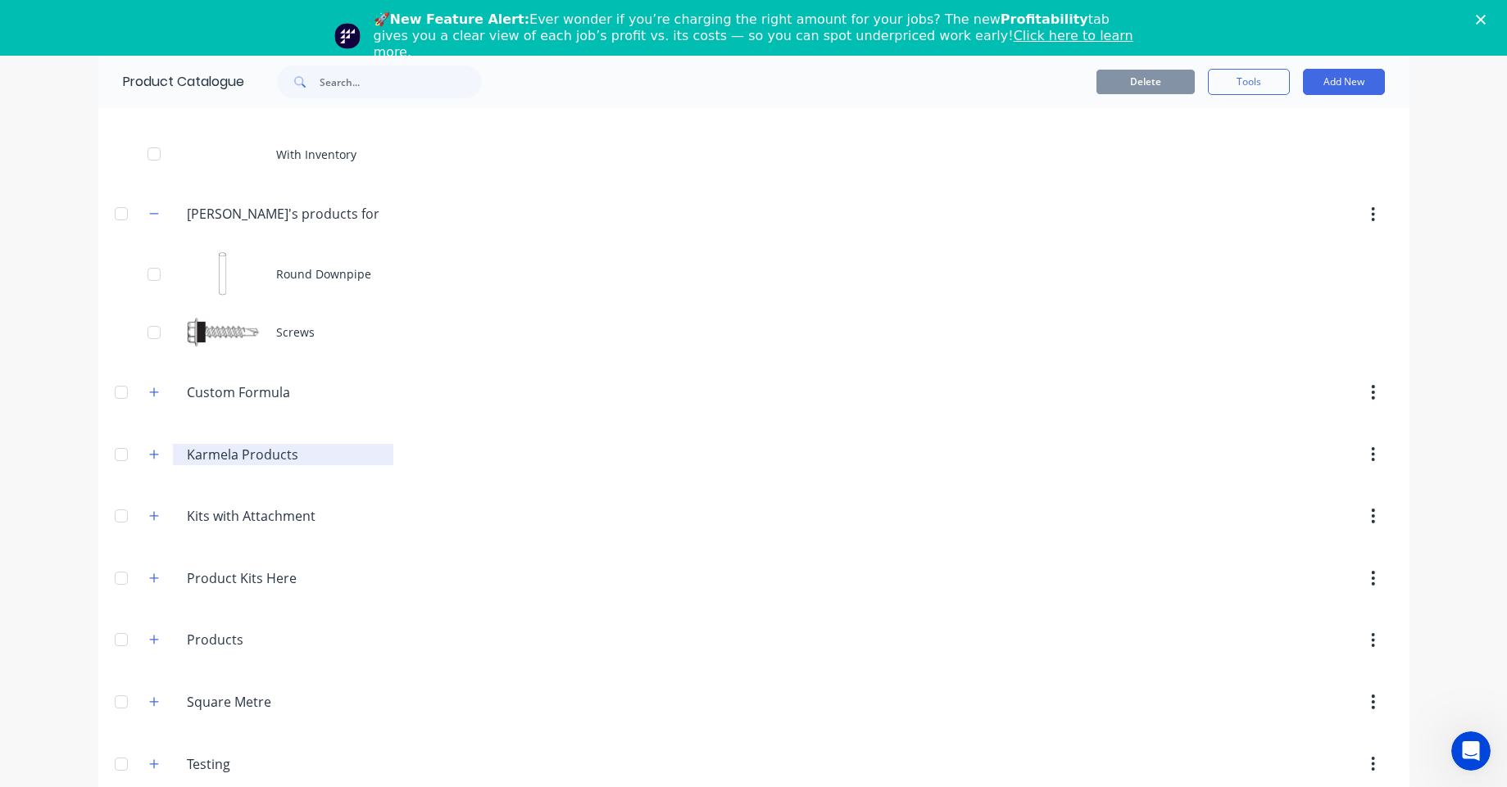
scroll to position [6944, 0]
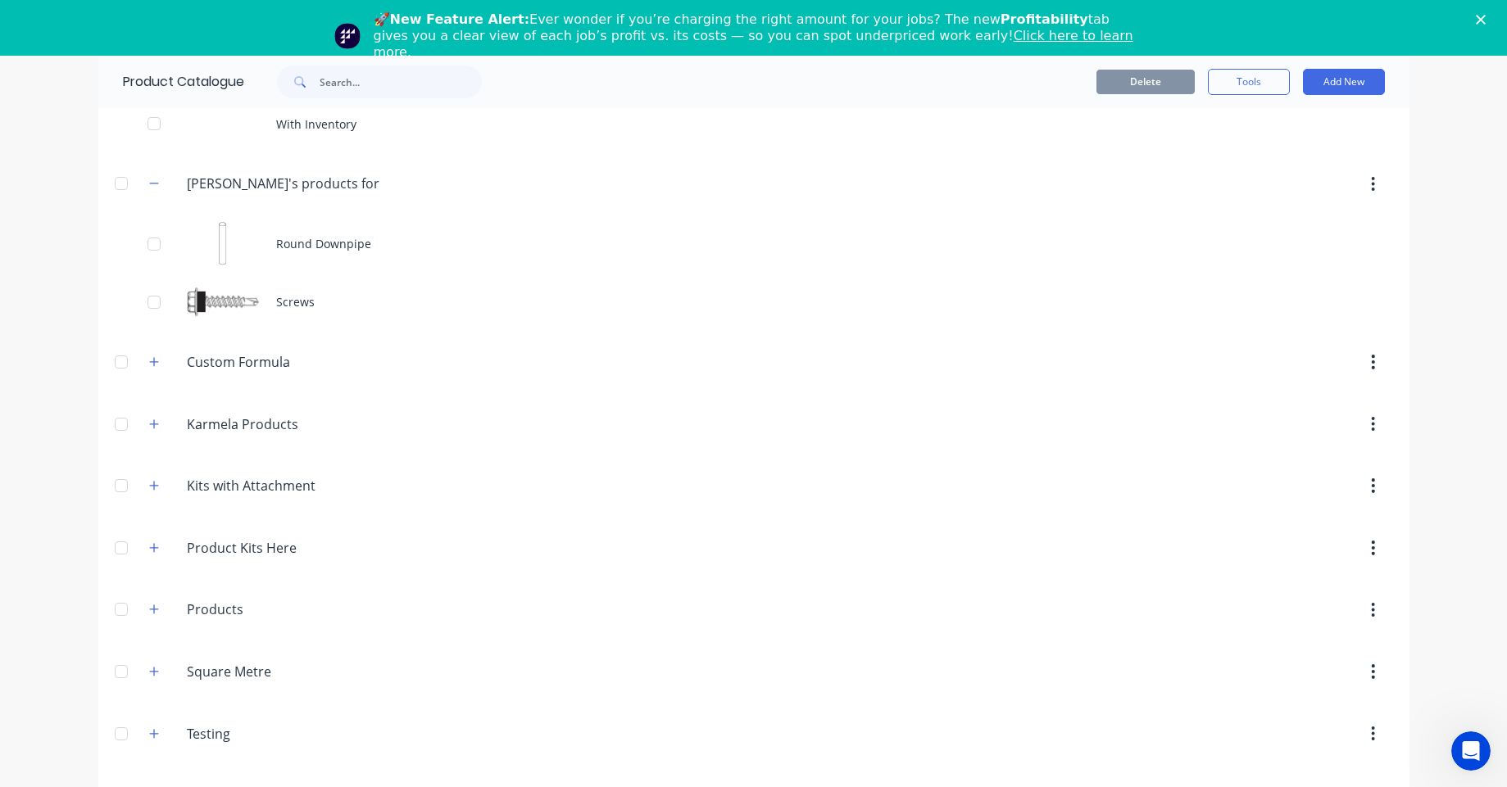
drag, startPoint x: 157, startPoint y: 366, endPoint x: 158, endPoint y: 378, distance: 11.5
click at [156, 365] on span at bounding box center [154, 362] width 20 height 20
drag, startPoint x: 154, startPoint y: 360, endPoint x: 146, endPoint y: 367, distance: 11.0
click at [147, 360] on button "button" at bounding box center [154, 362] width 20 height 20
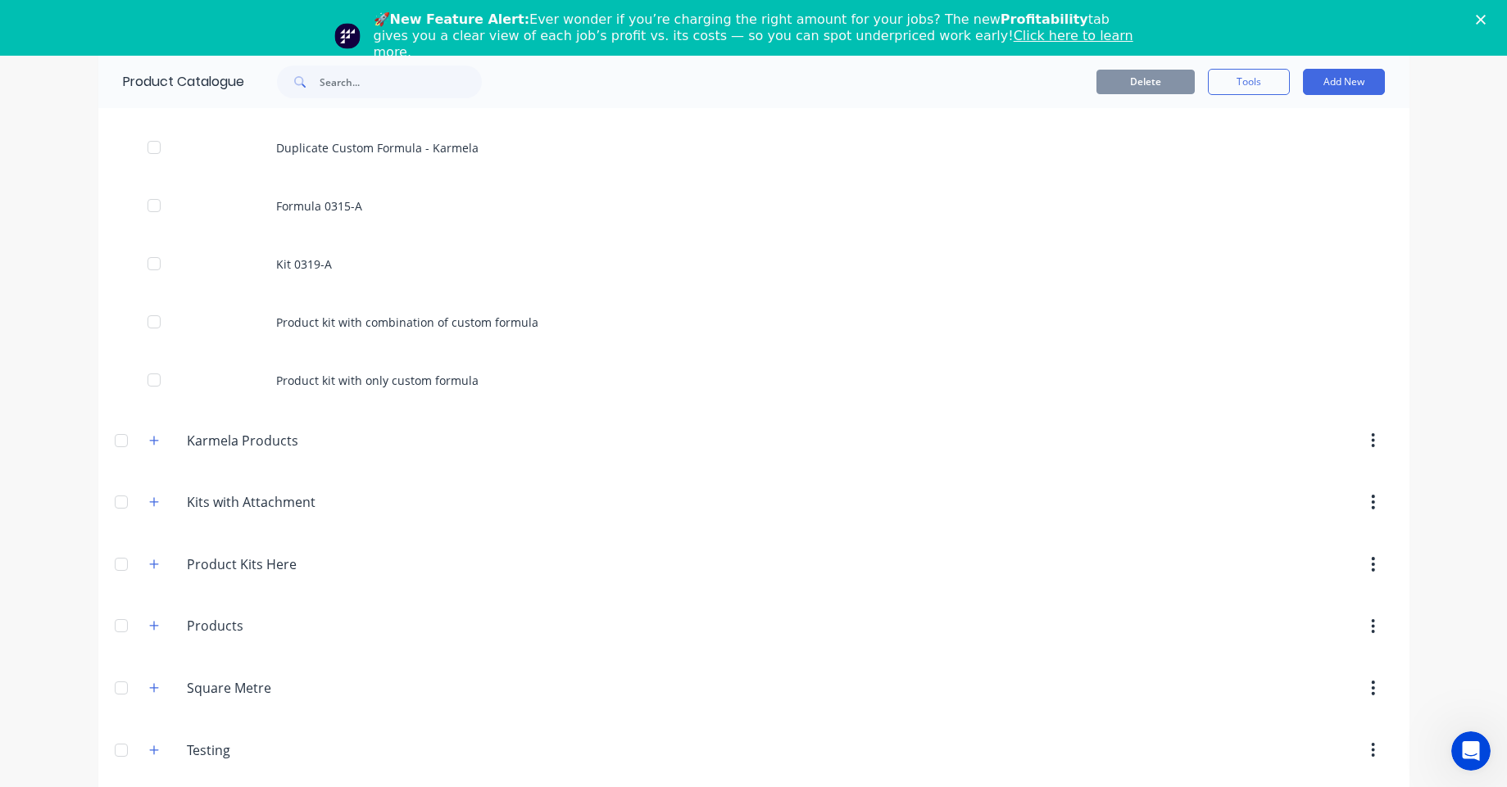
scroll to position [7468, 0]
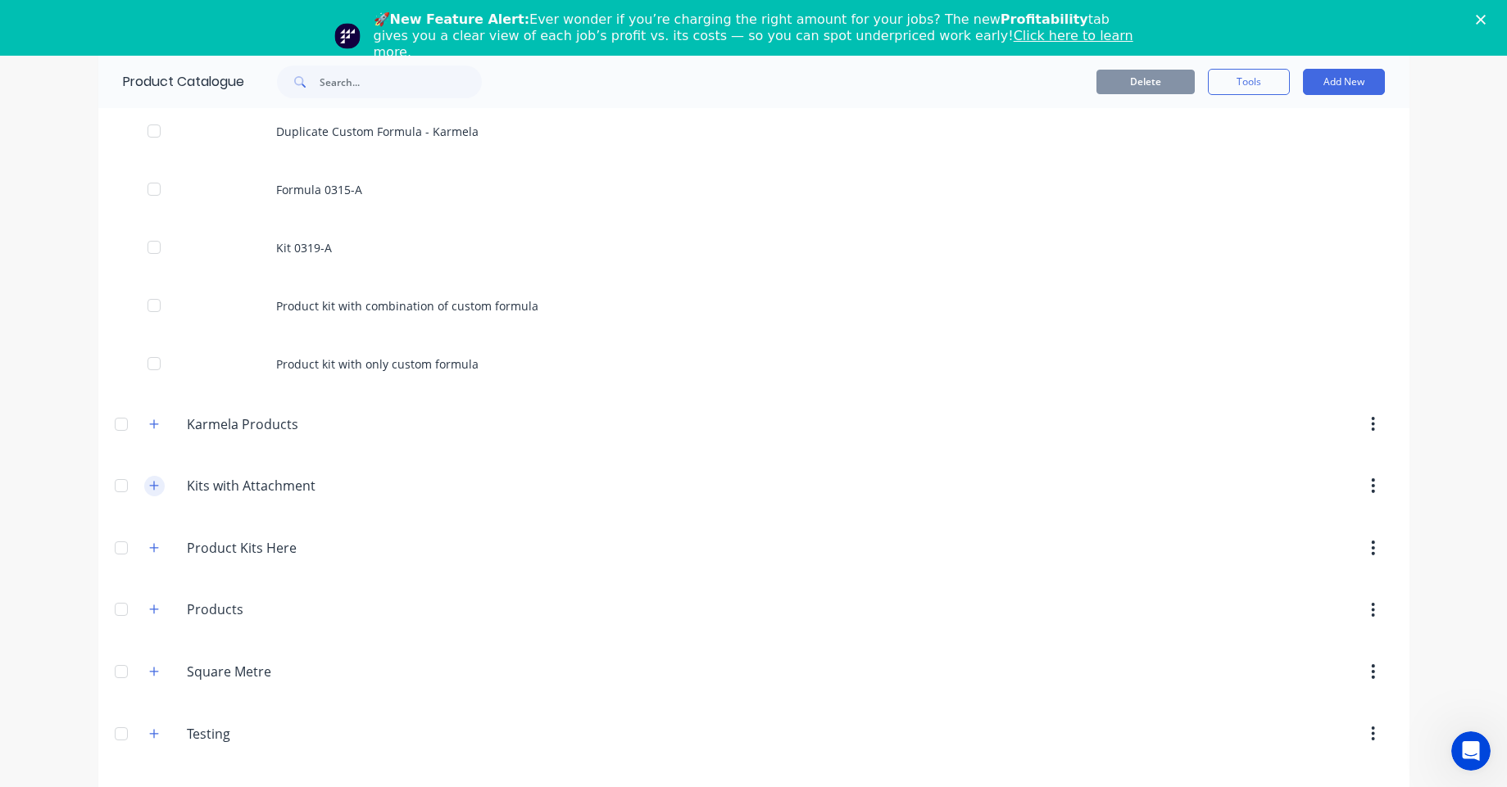
click at [149, 488] on icon "button" at bounding box center [153, 485] width 9 height 9
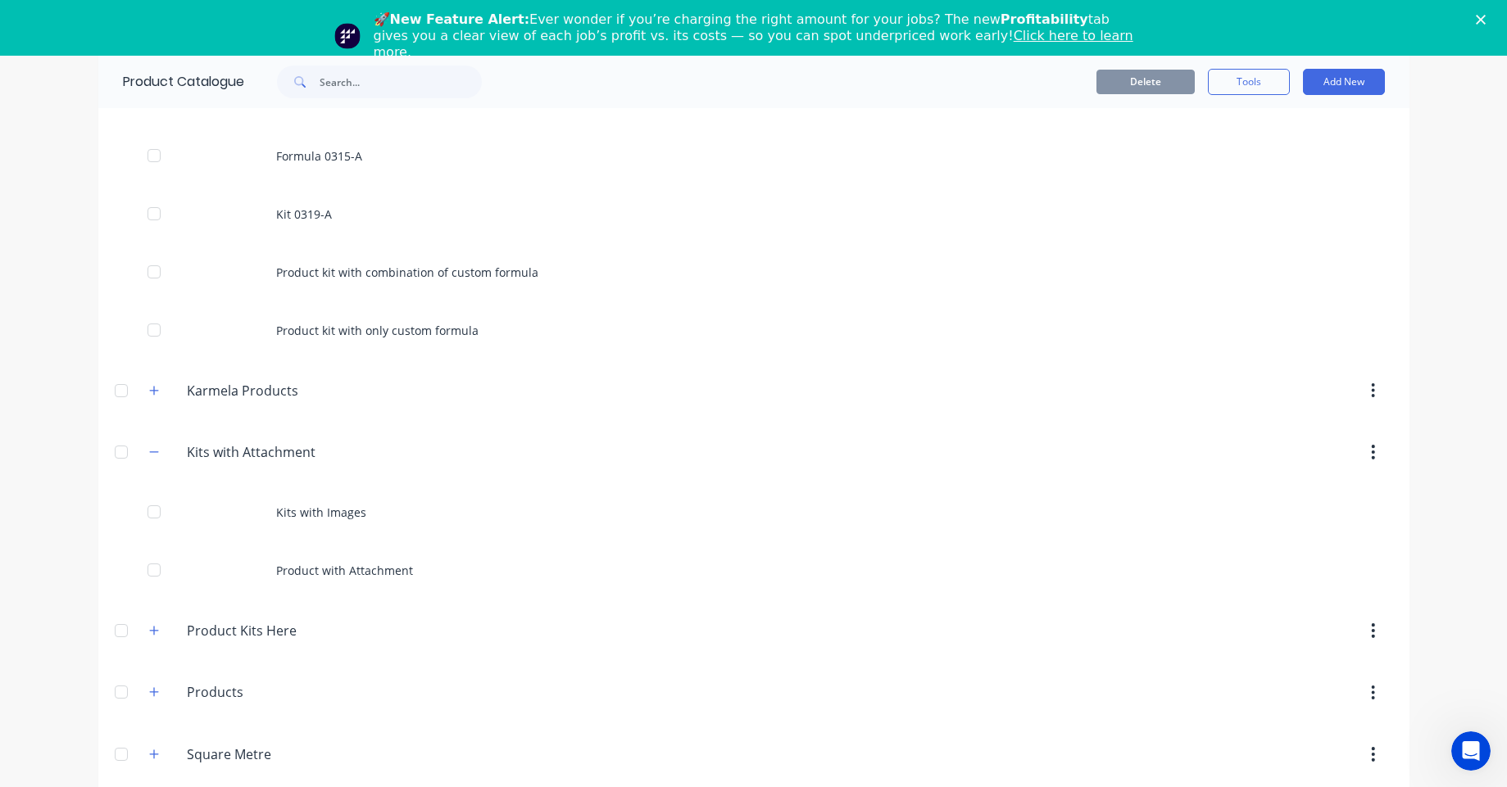
scroll to position [7584, 0]
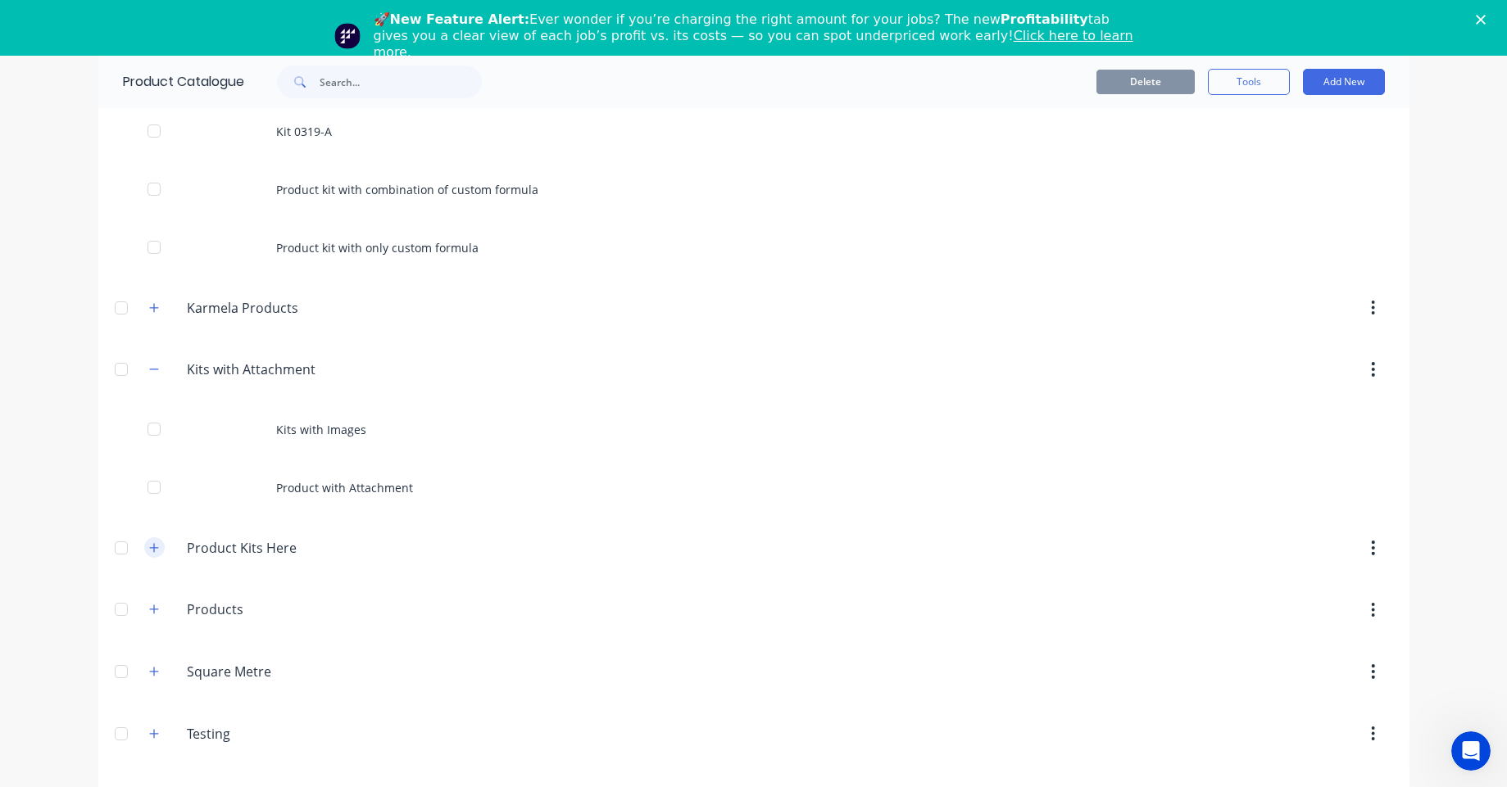
click at [151, 547] on icon "button" at bounding box center [154, 547] width 10 height 11
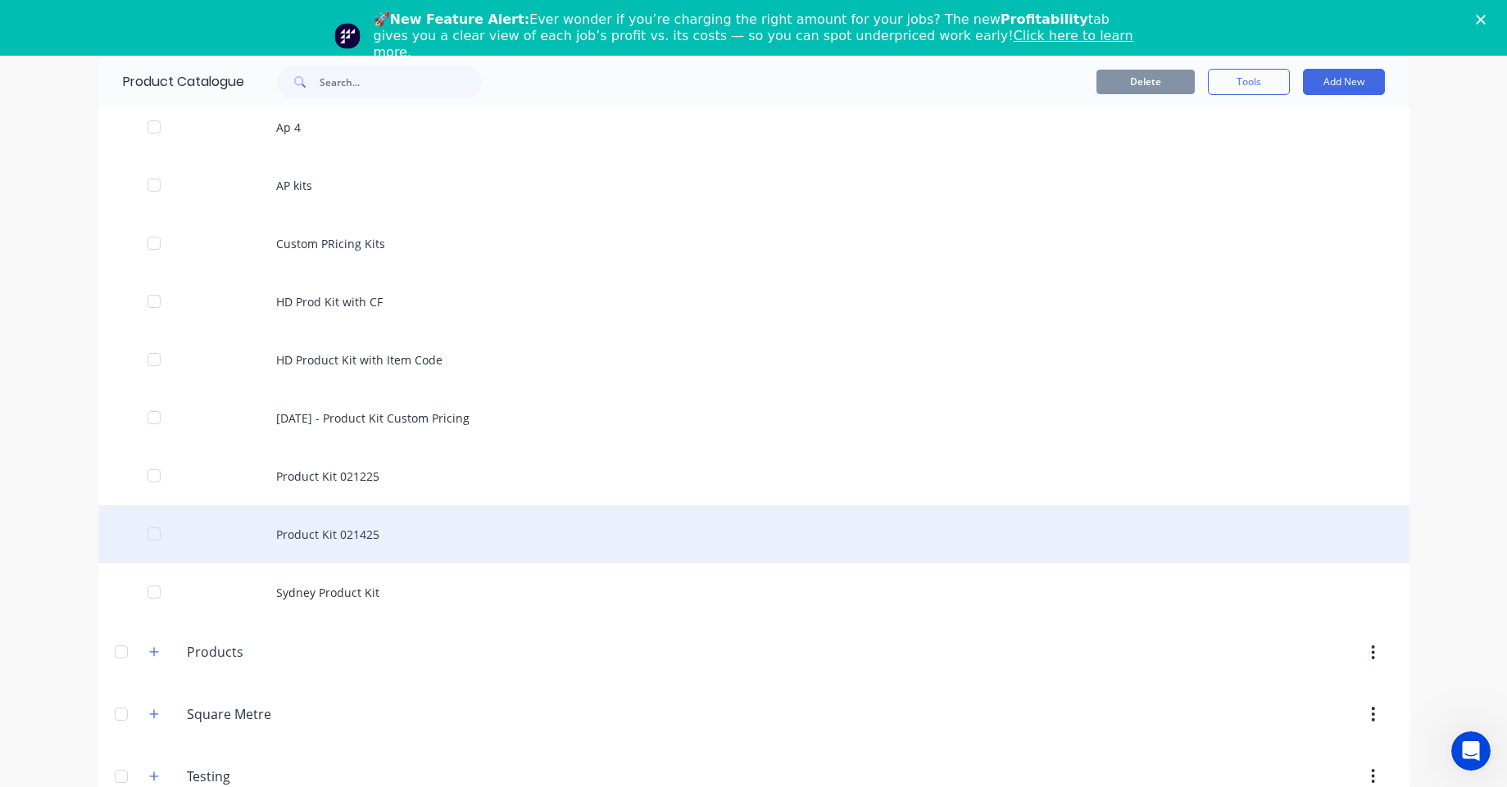
scroll to position [8282, 0]
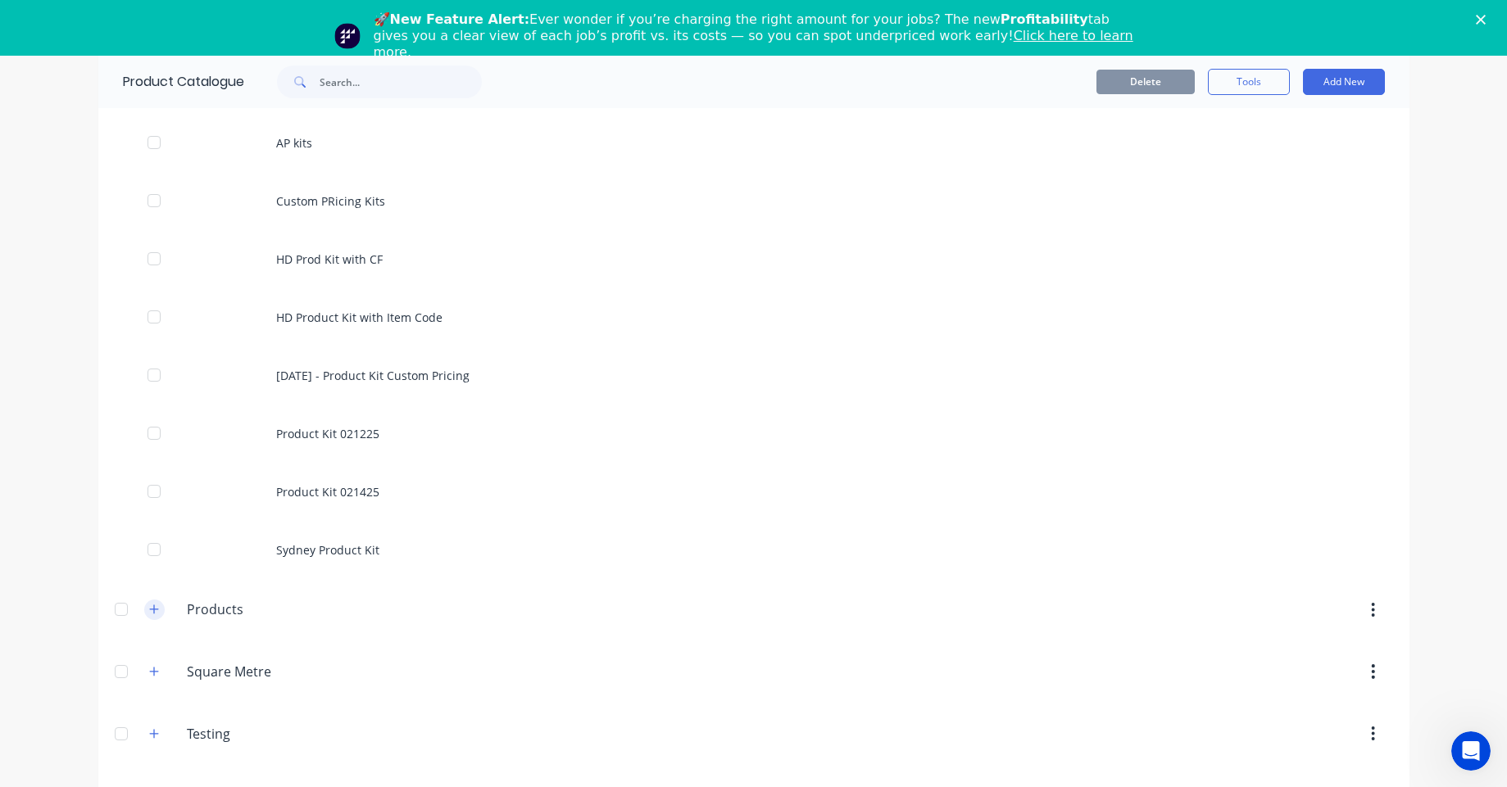
click at [149, 606] on icon "button" at bounding box center [154, 609] width 10 height 11
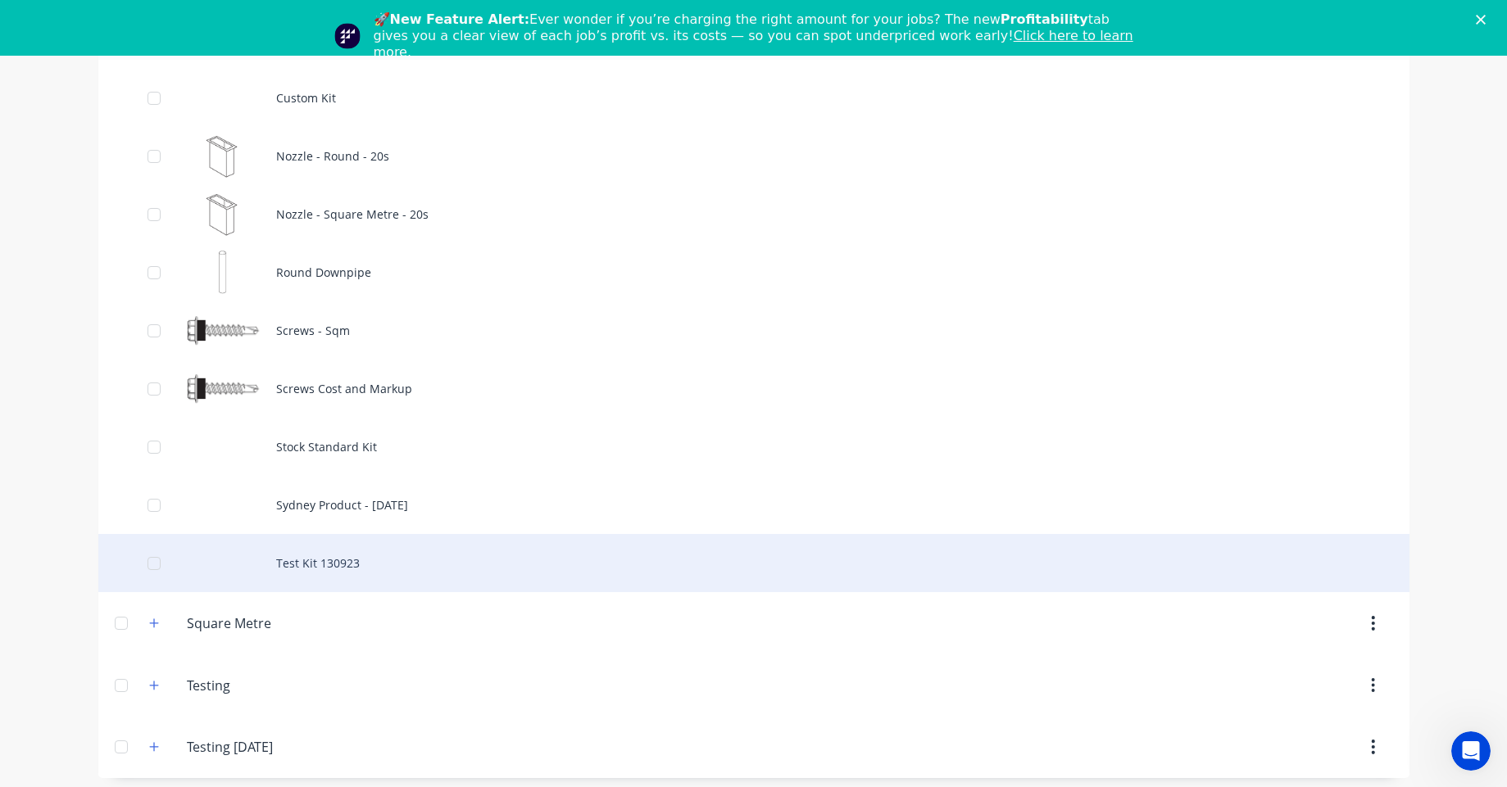
scroll to position [56, 0]
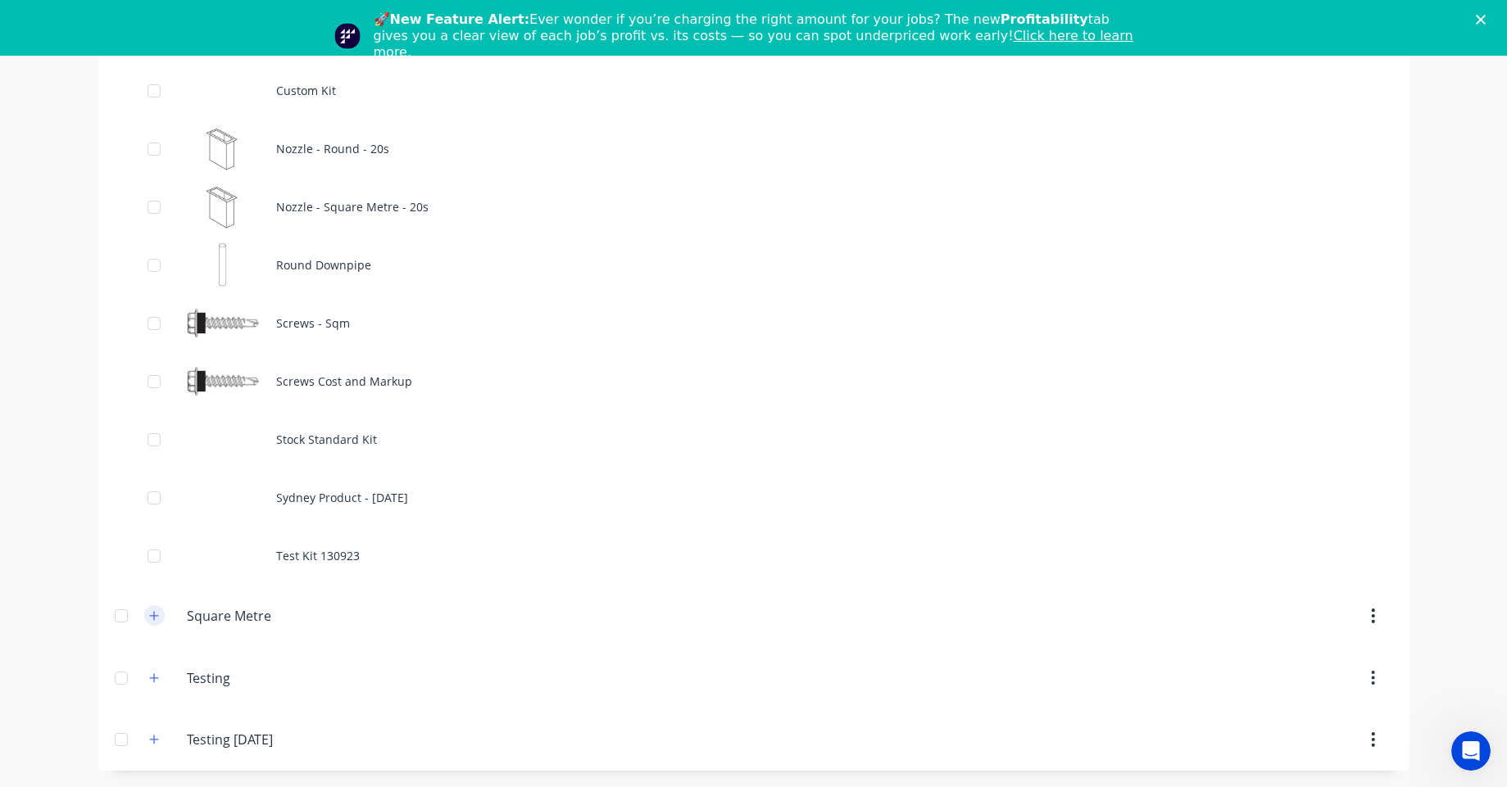
click at [149, 615] on icon "button" at bounding box center [154, 615] width 10 height 11
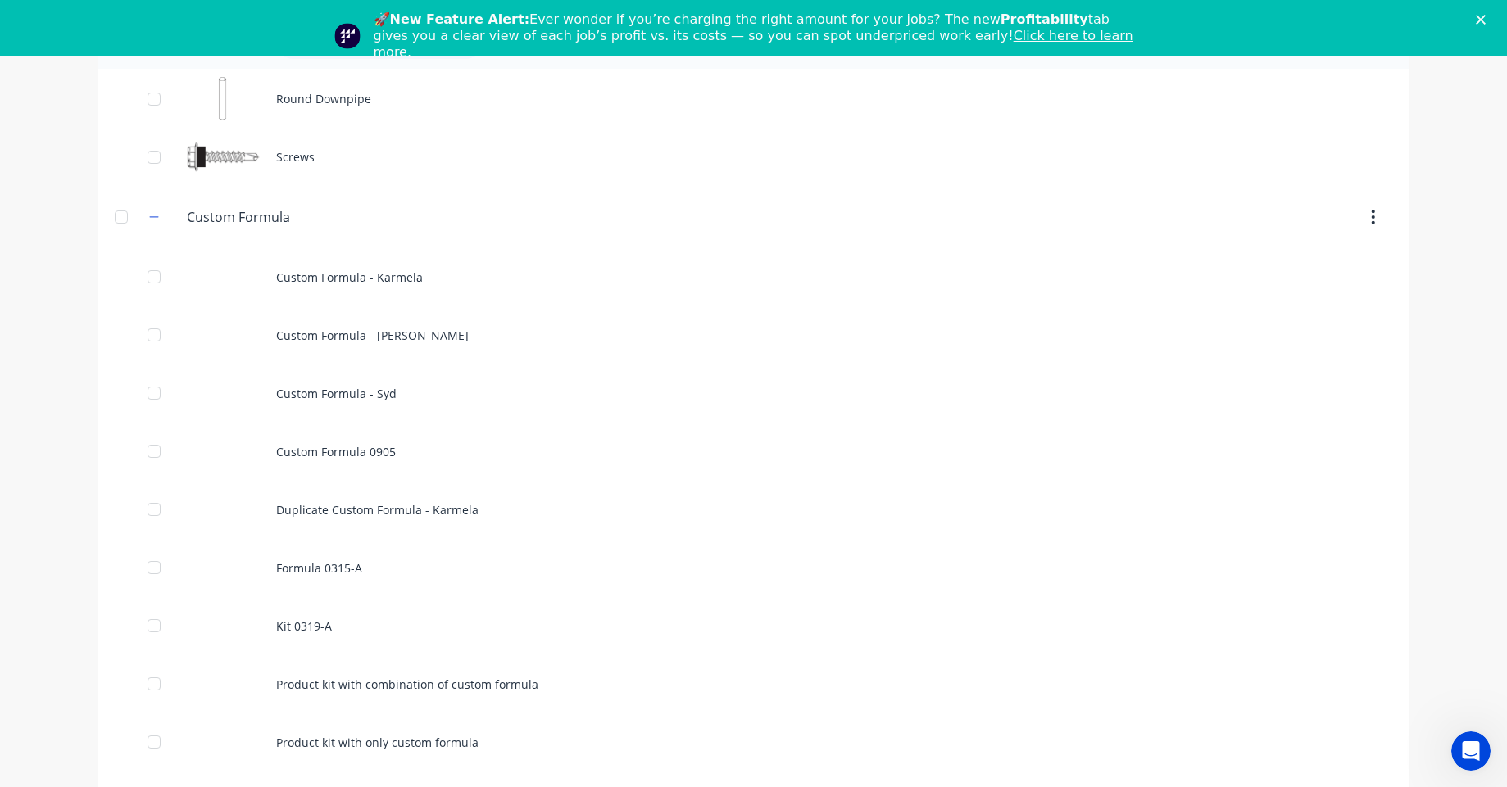
scroll to position [0, 0]
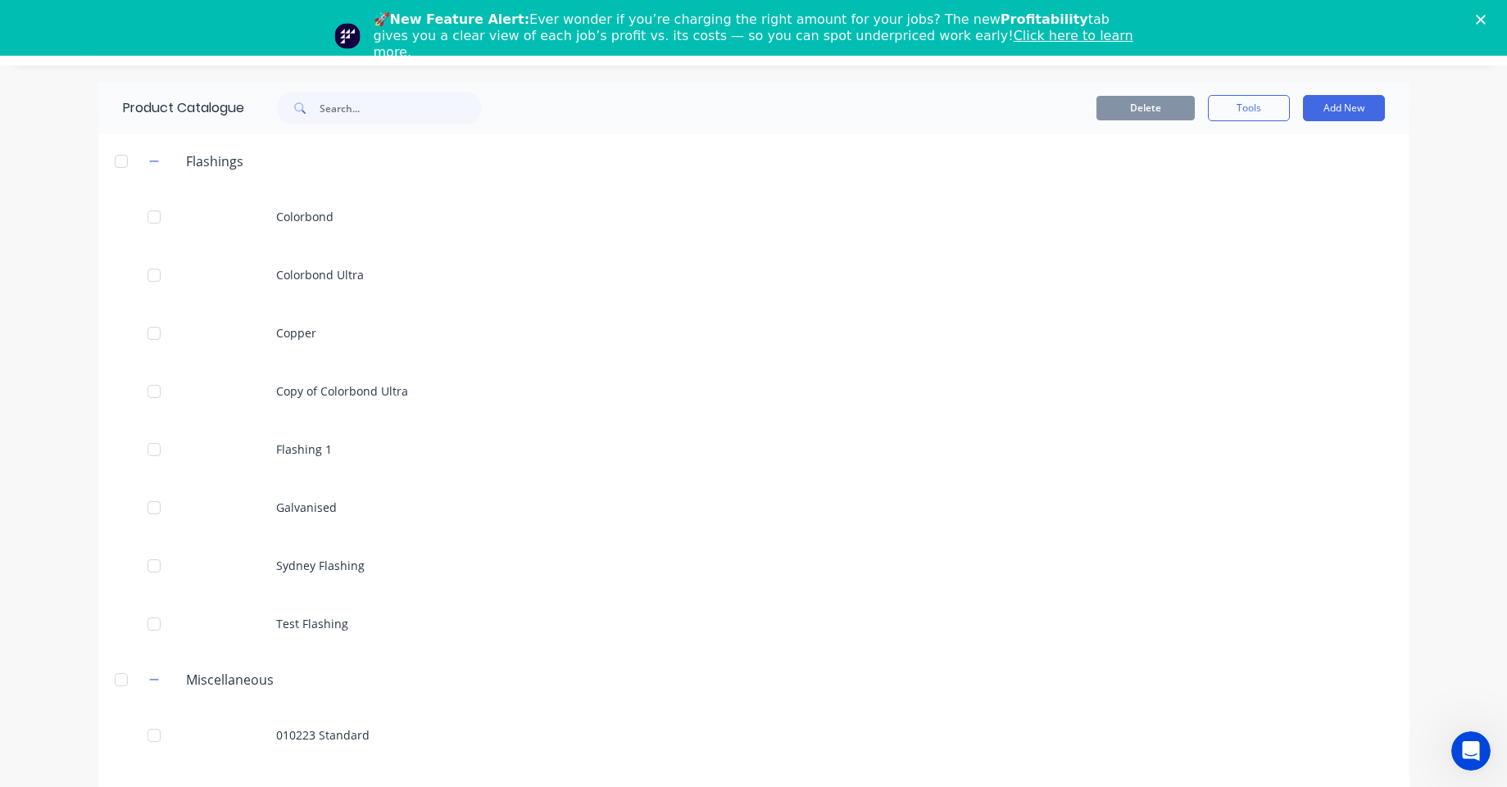
click at [1486, 20] on icon "Close" at bounding box center [1481, 20] width 10 height 10
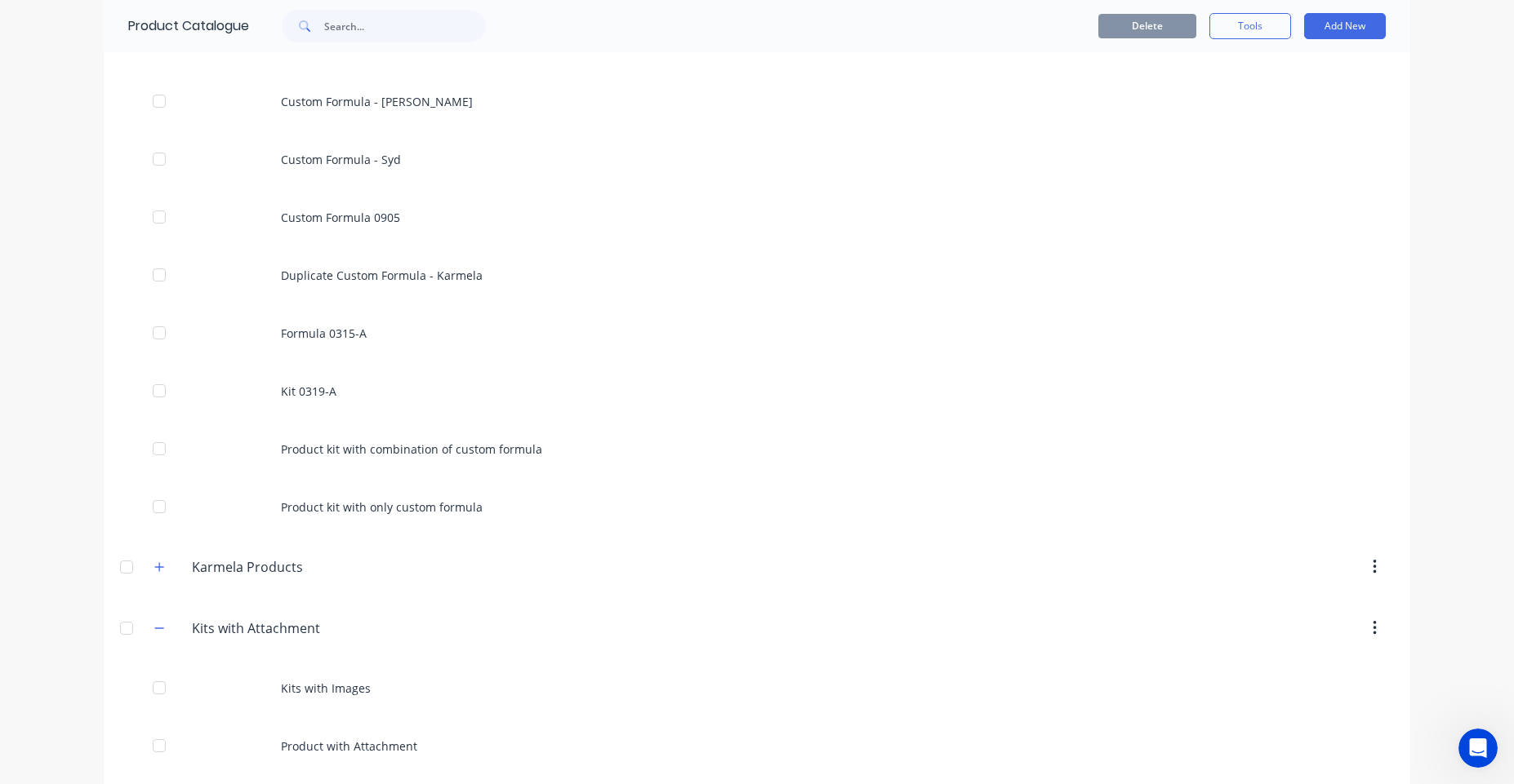
scroll to position [7346, 0]
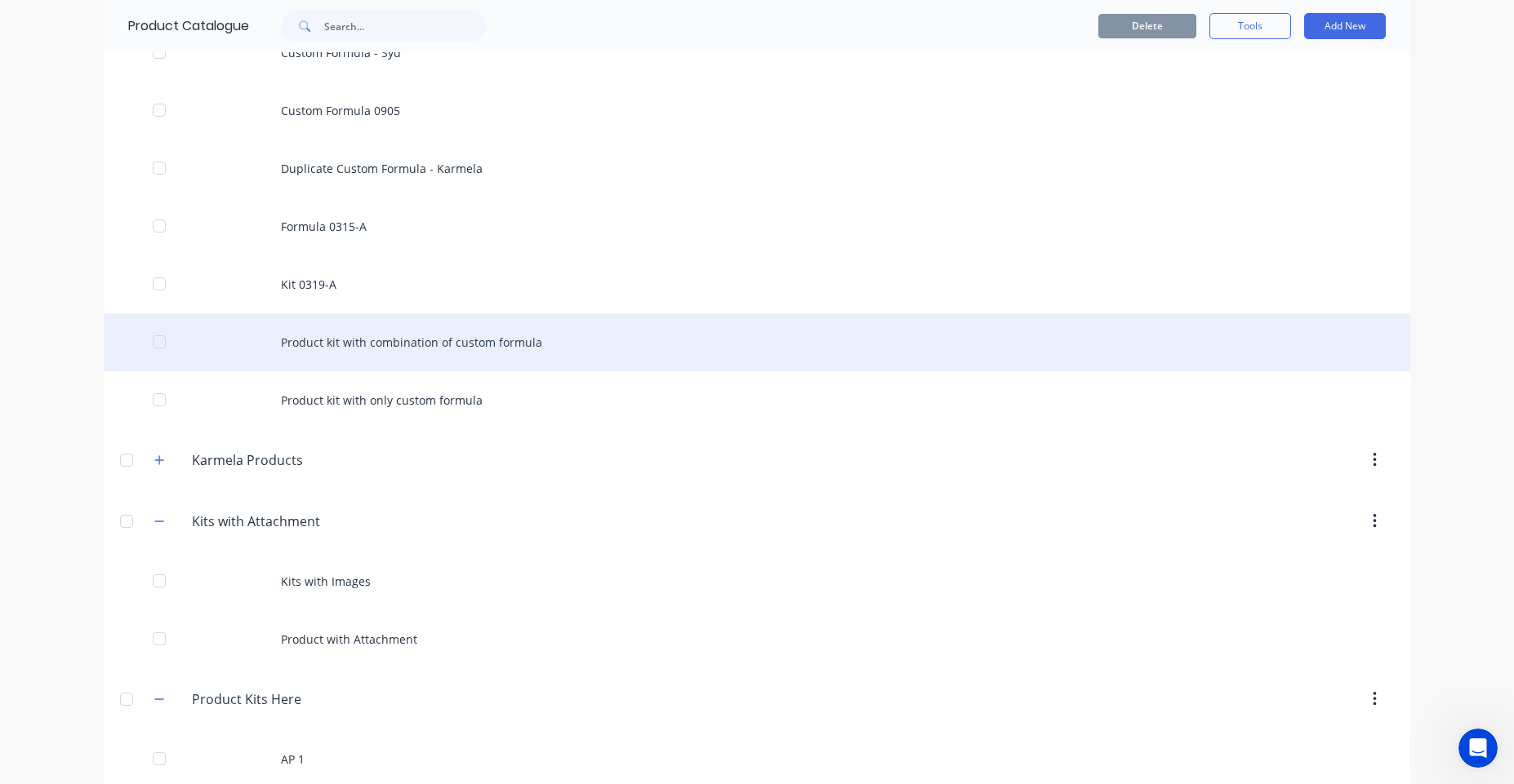
click at [276, 354] on div "Product kit with combination of custom formula" at bounding box center [757, 343] width 1307 height 58
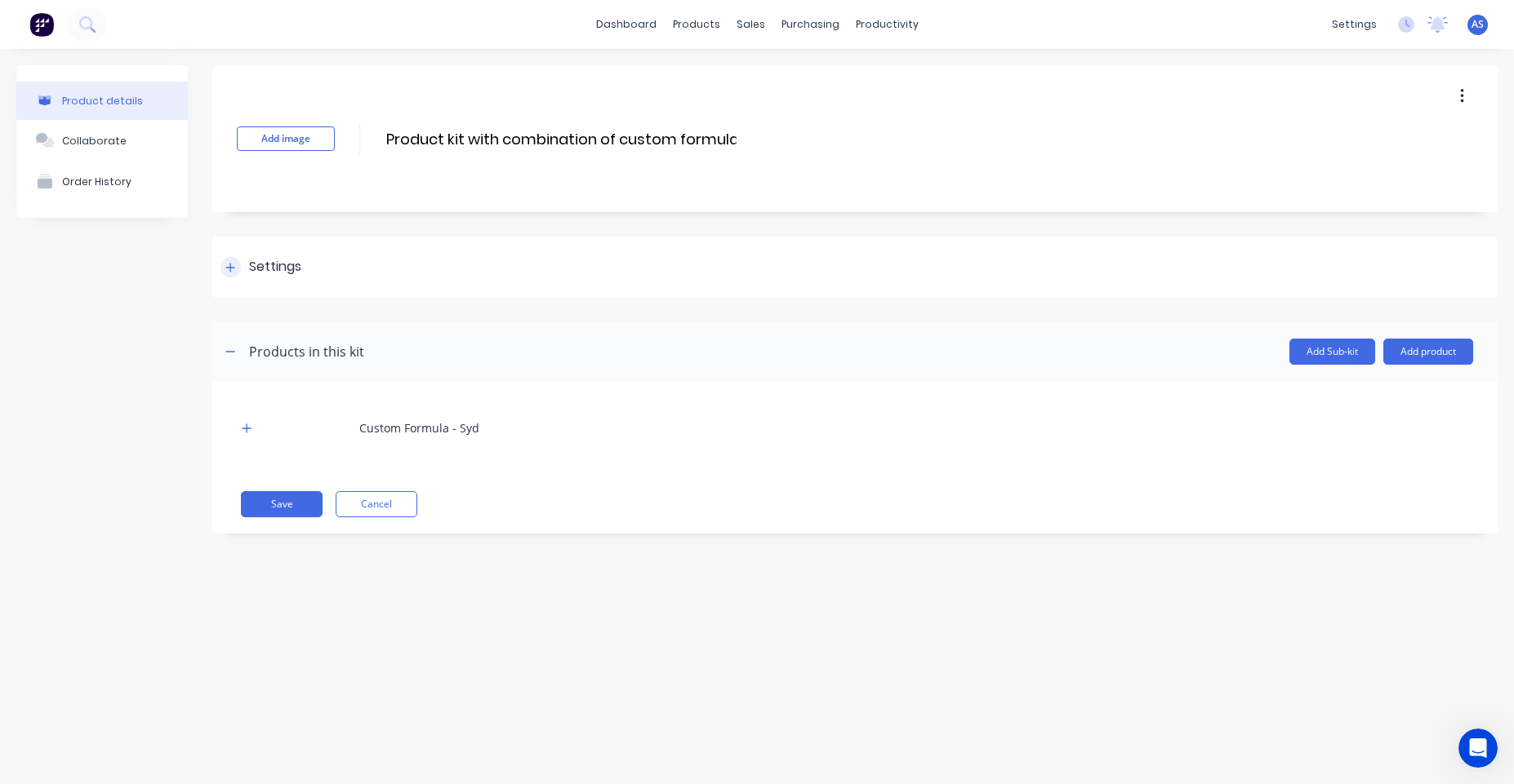
click at [227, 262] on div at bounding box center [230, 267] width 20 height 20
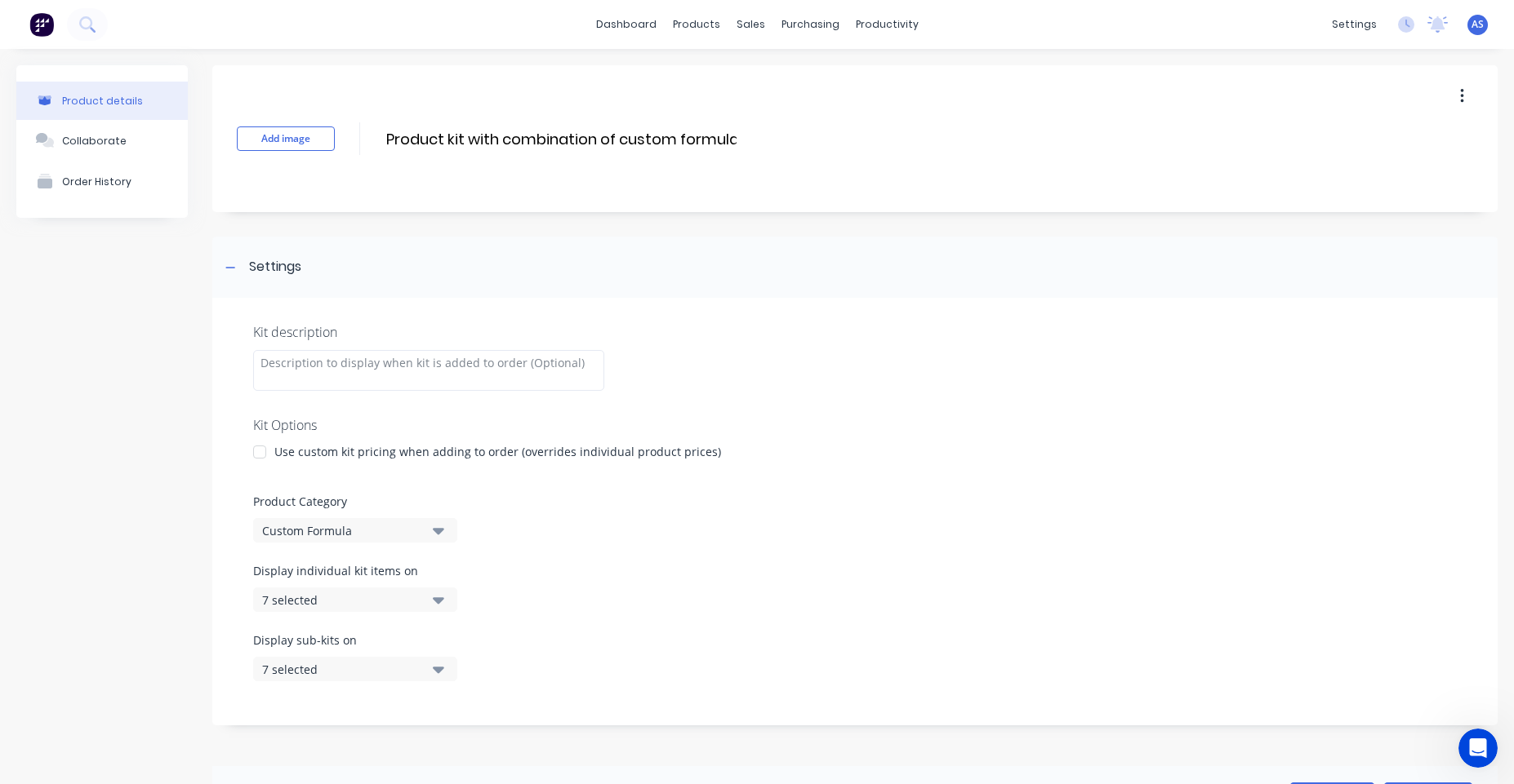
drag, startPoint x: 387, startPoint y: 139, endPoint x: 783, endPoint y: 143, distance: 396.0
click at [783, 143] on div "Add image Product kit with combination of custom formula Product kit with combi…" at bounding box center [855, 138] width 1286 height 146
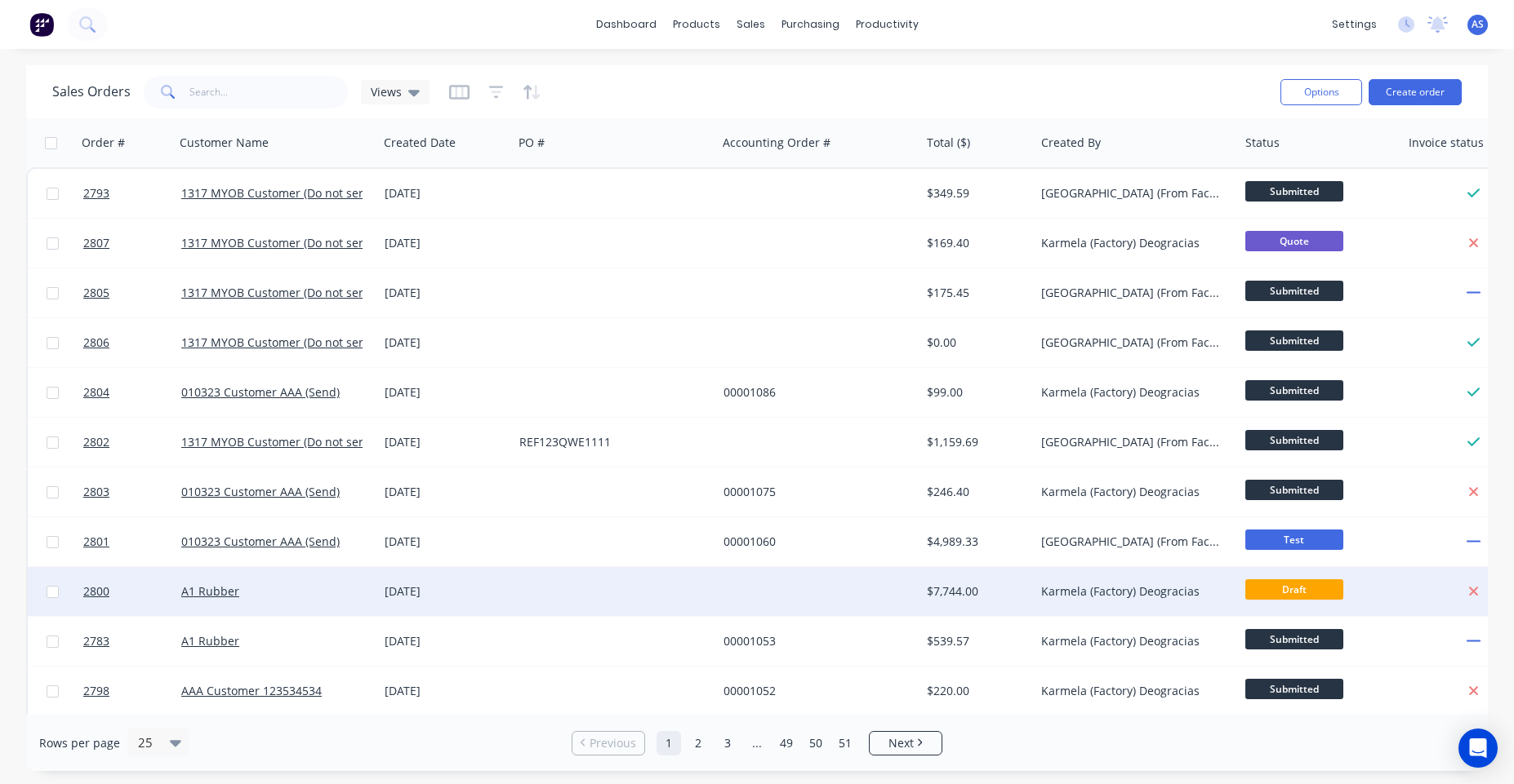
click at [804, 584] on div at bounding box center [818, 591] width 204 height 49
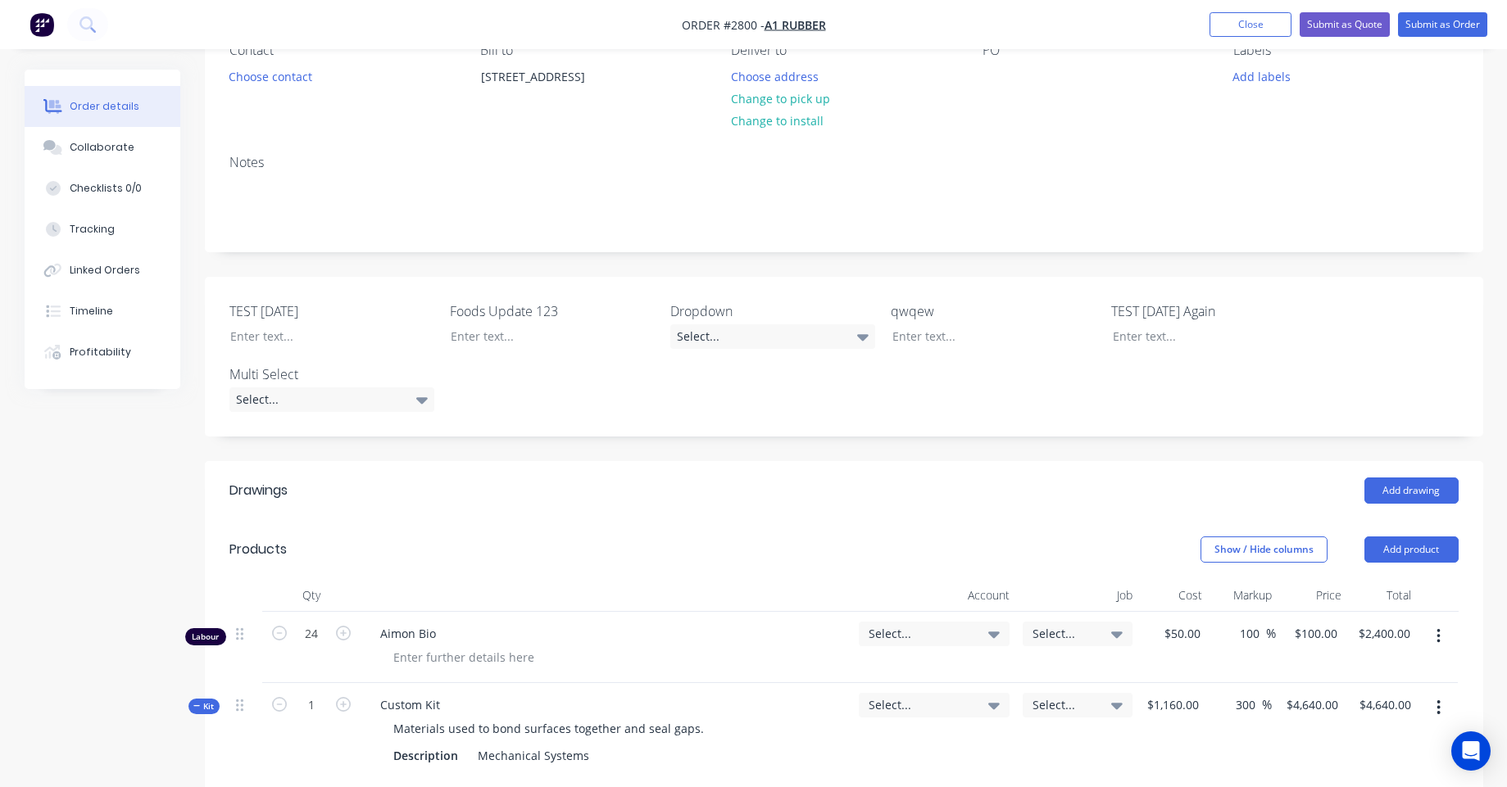
scroll to position [197, 0]
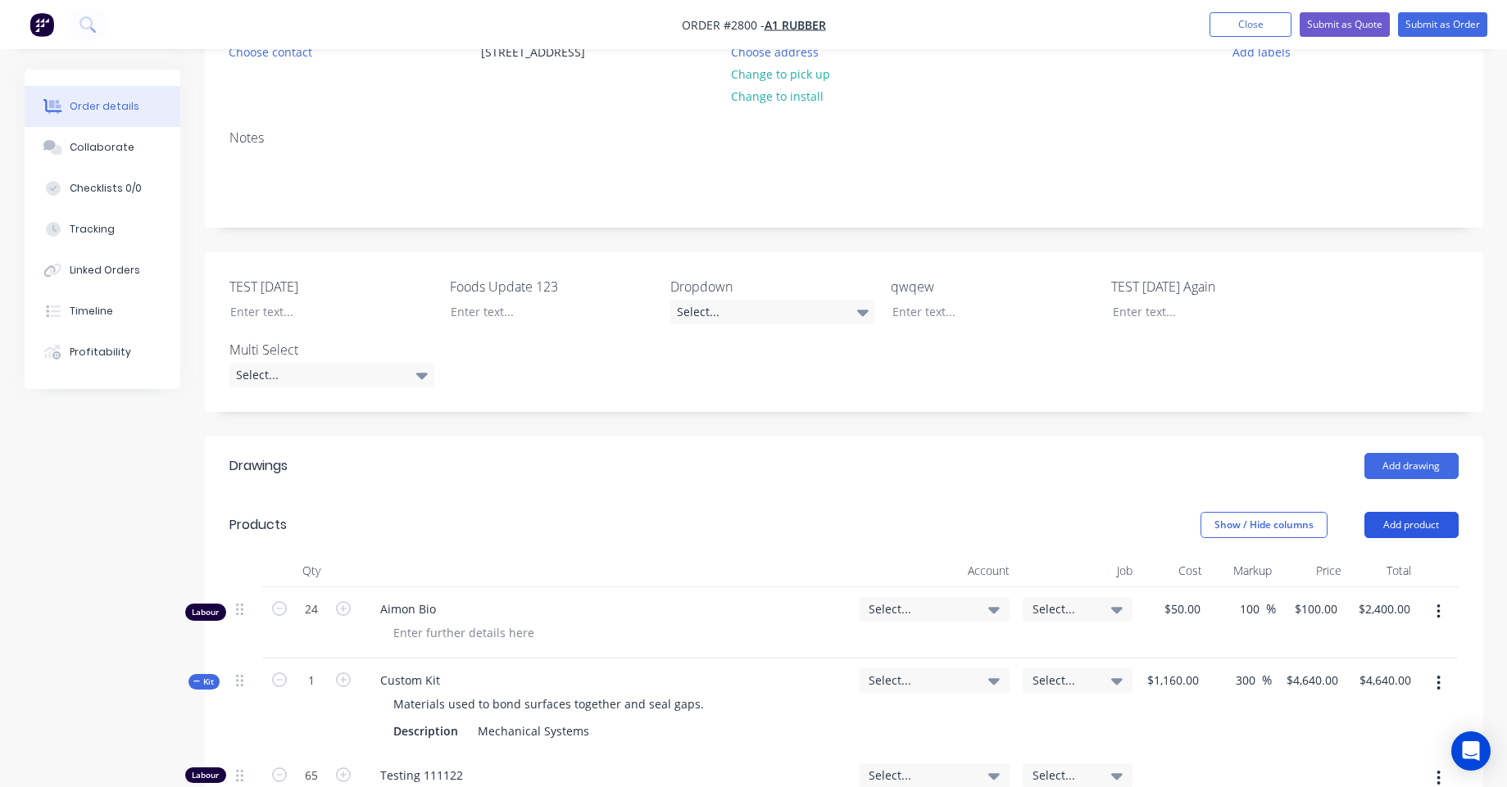
click at [1390, 528] on button "Add product" at bounding box center [1411, 525] width 94 height 26
click at [903, 437] on header "Drawings Add drawing" at bounding box center [844, 466] width 1278 height 59
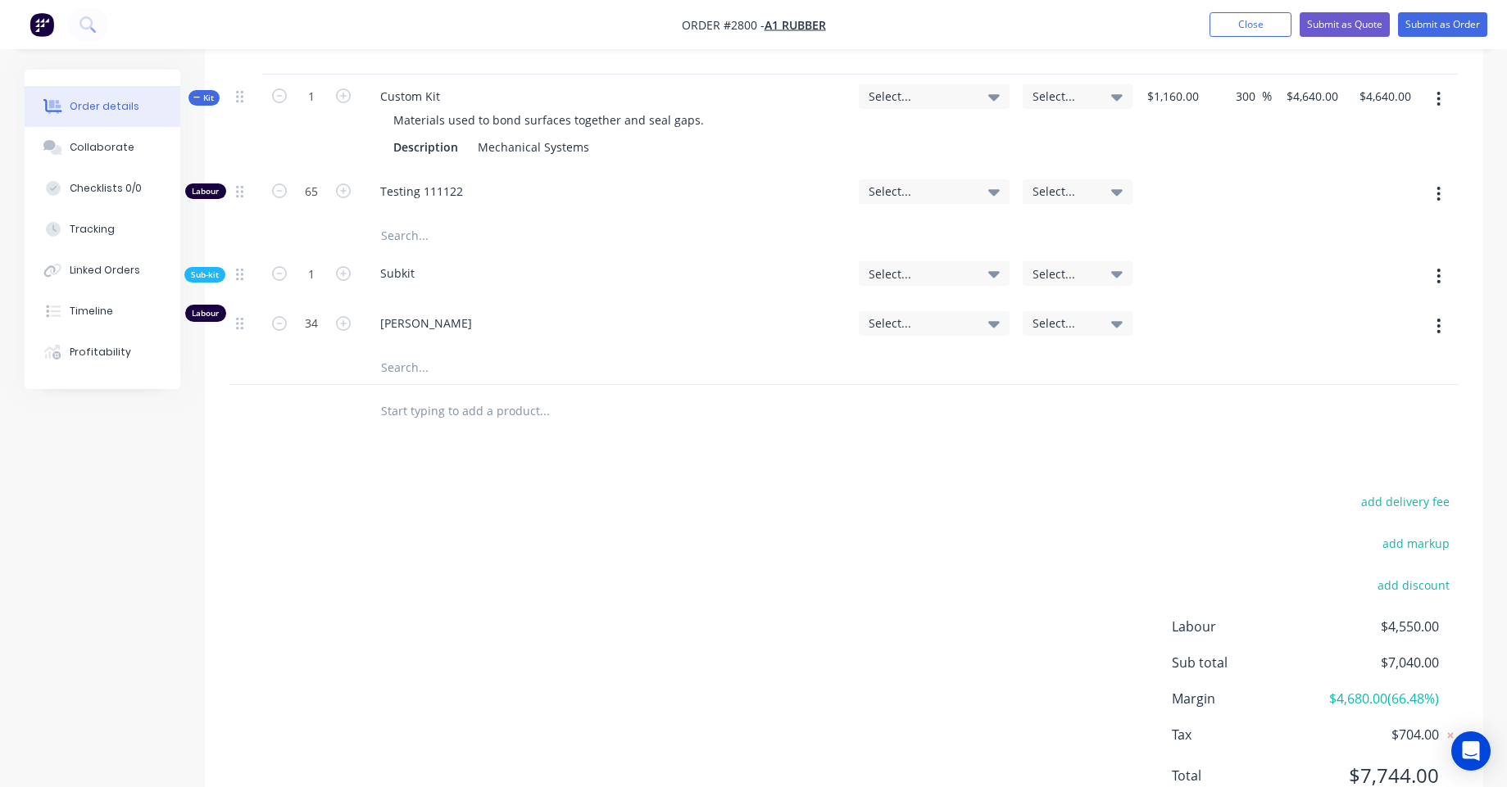
scroll to position [850, 0]
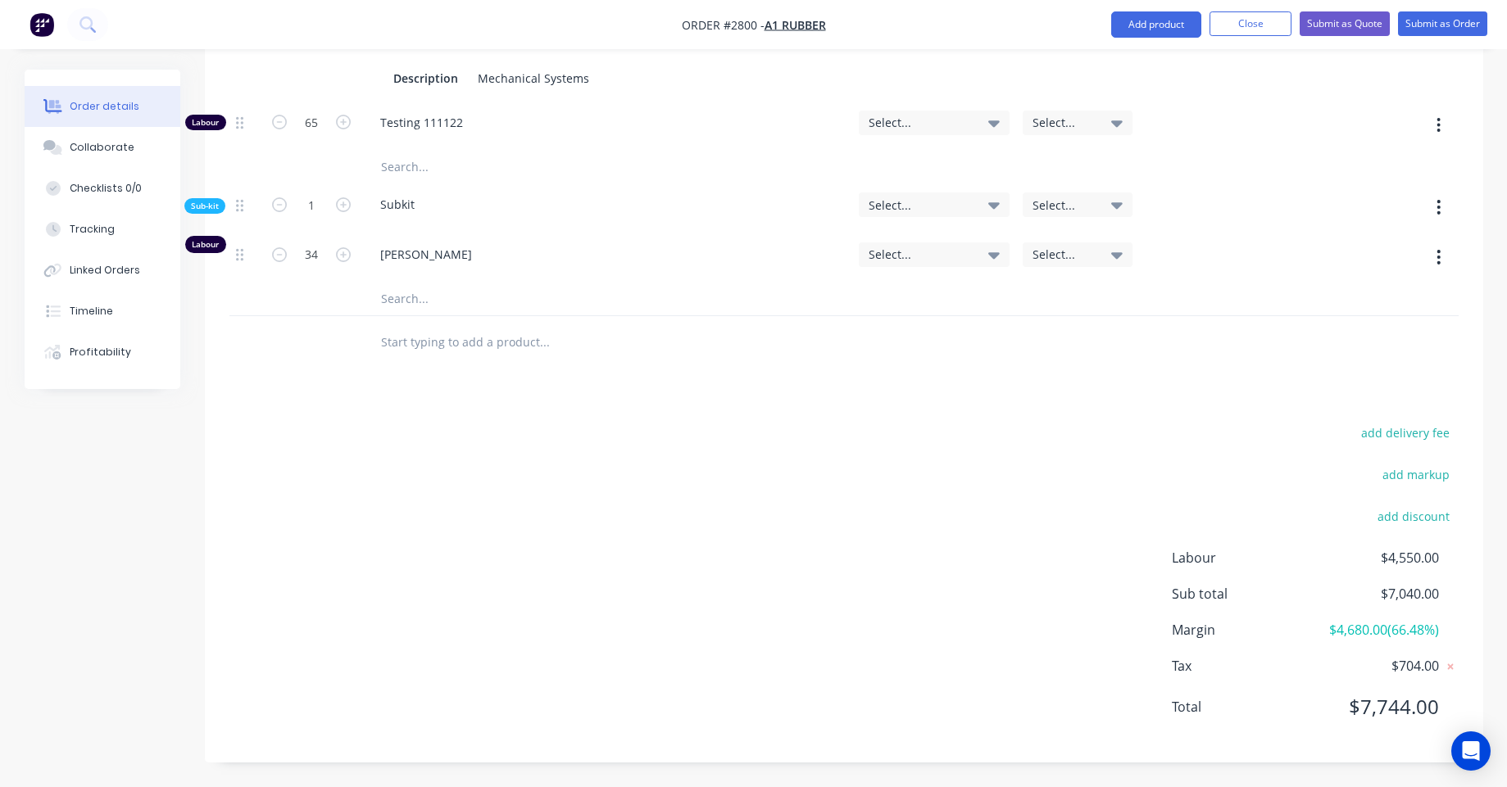
click at [469, 357] on input "text" at bounding box center [544, 342] width 328 height 33
paste input "Product kit with combination of custom formula"
type input "Product kit with combination of custom formula"
click at [640, 560] on div "add delivery fee add markup add discount Labour $4,550.00 Sub total $7,040.00 M…" at bounding box center [843, 580] width 1229 height 316
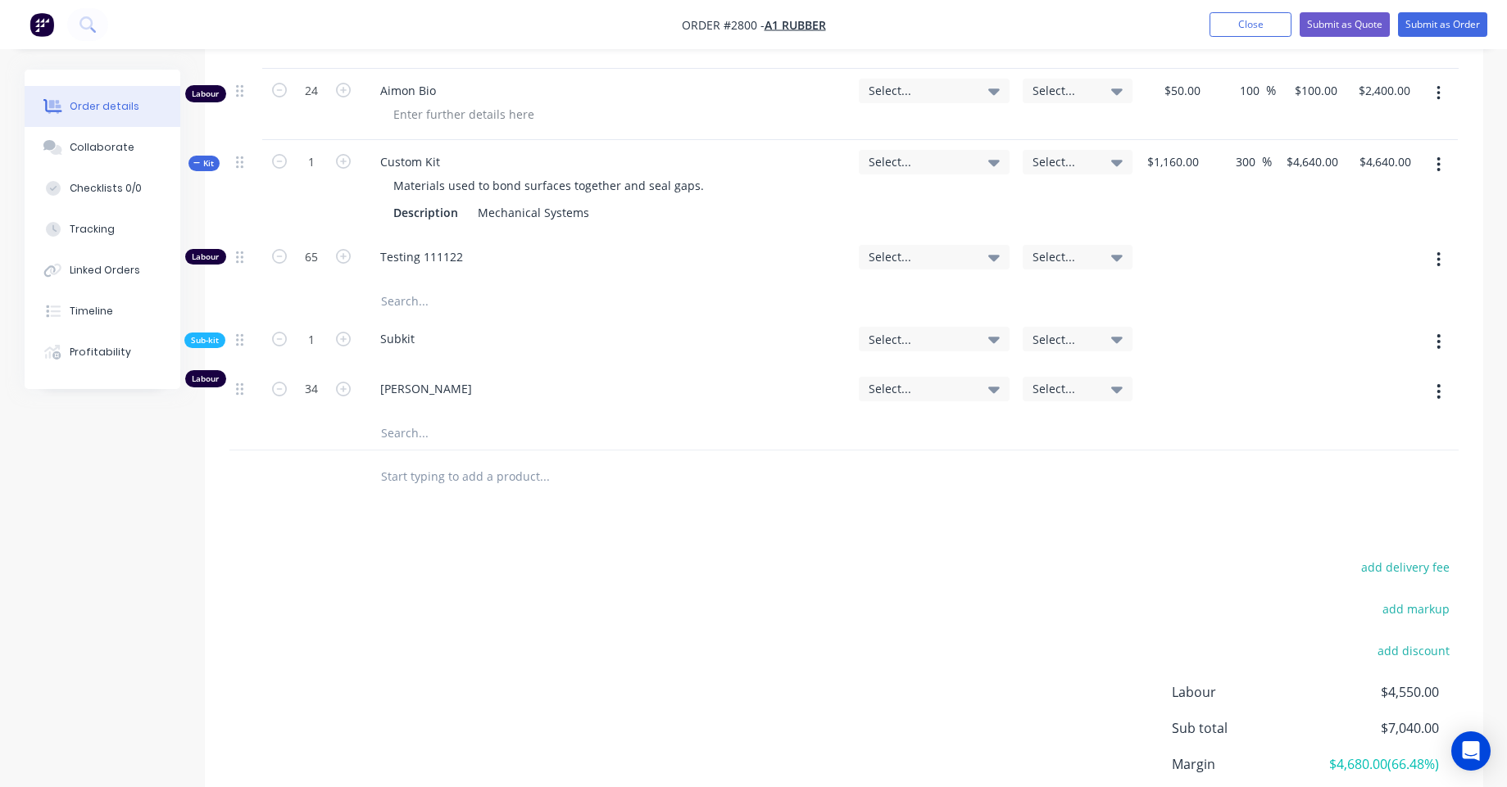
scroll to position [787, 0]
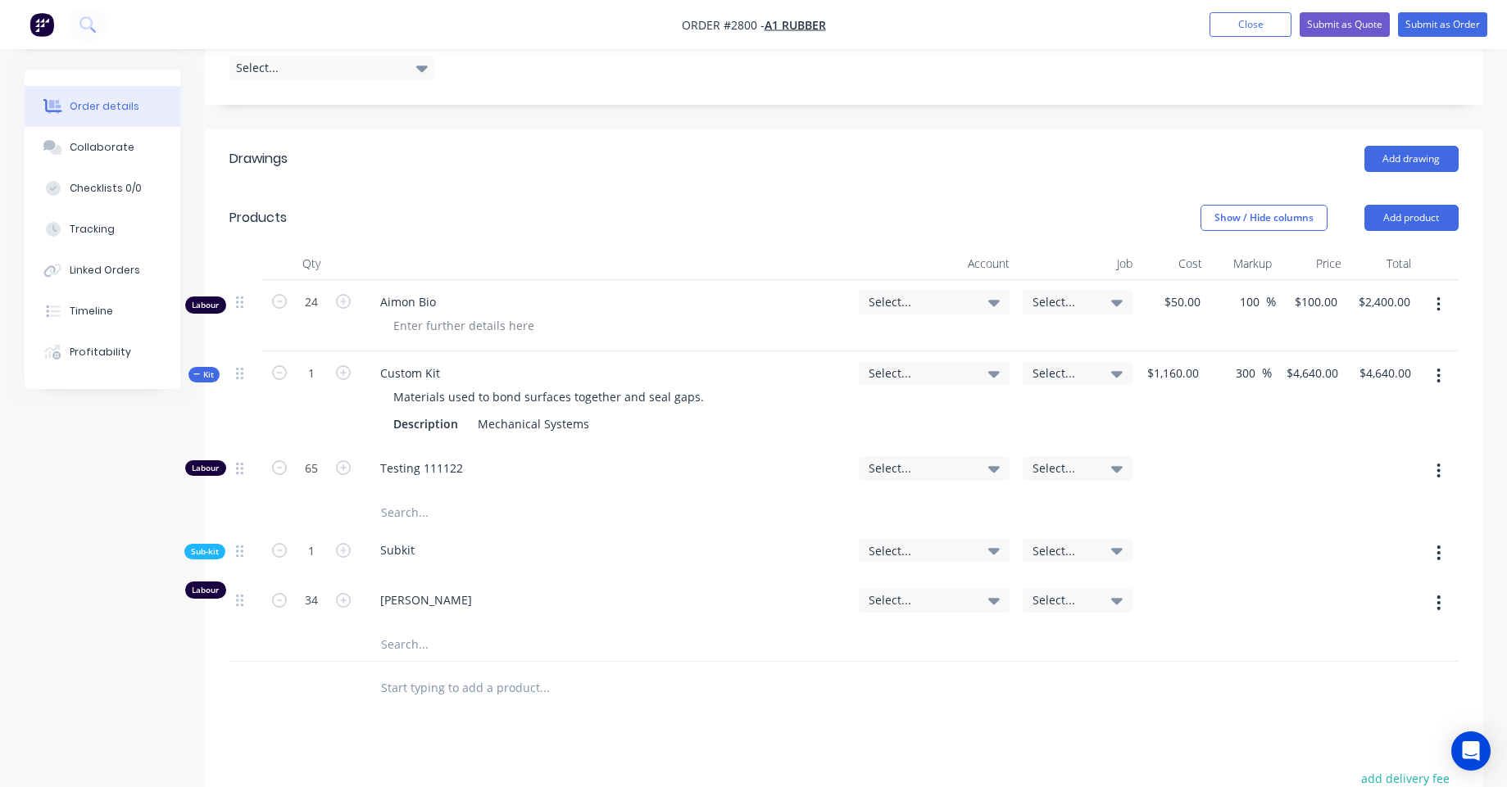
scroll to position [787, 0]
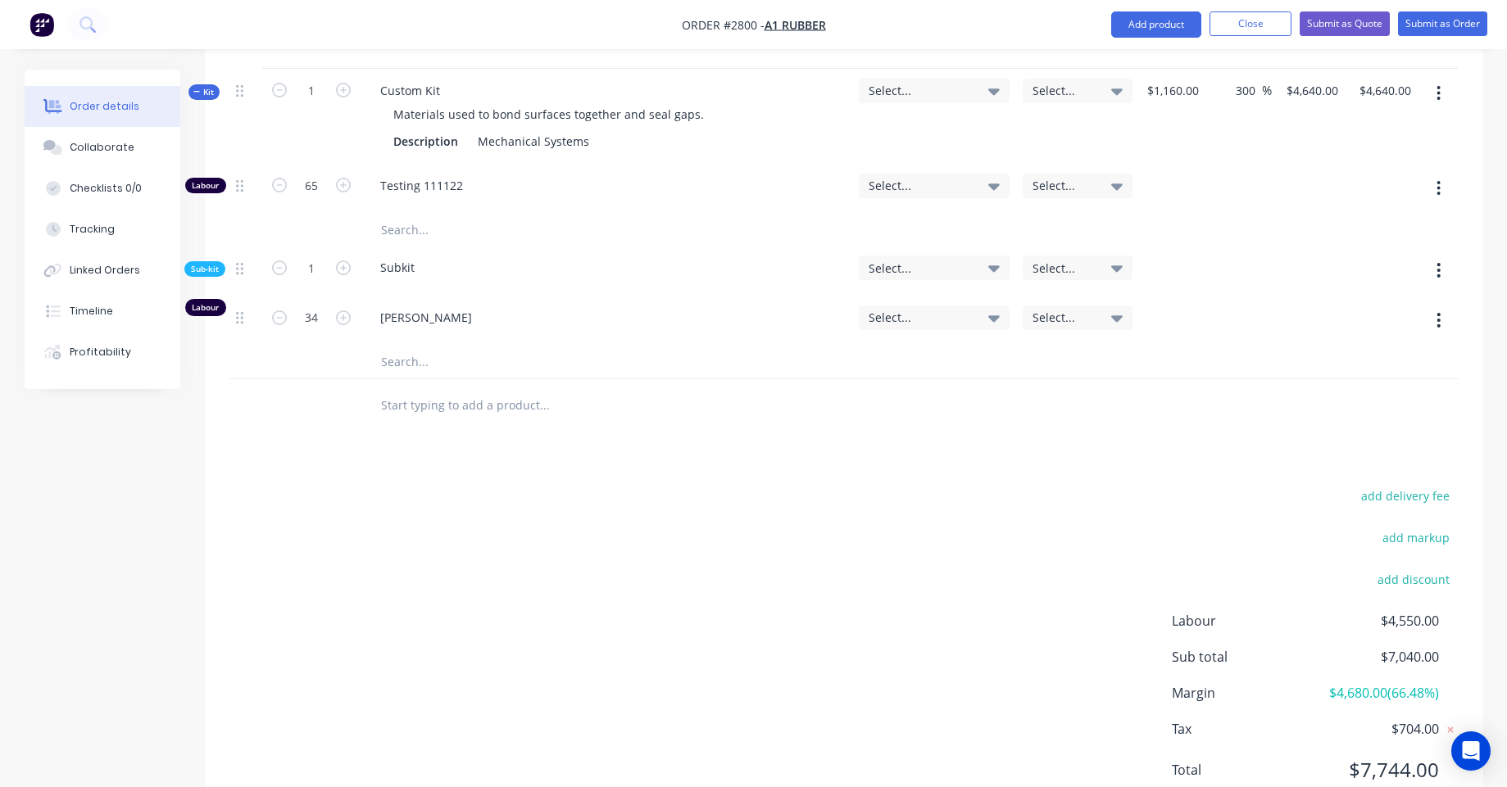
click at [455, 399] on input "text" at bounding box center [544, 405] width 328 height 33
paste input "7bb24e5f-779e-4ec1-a1d9-f0a78d168a14"
type input "7bb24e5f-779e-4ec1-a1d9-f0a78d168a14"
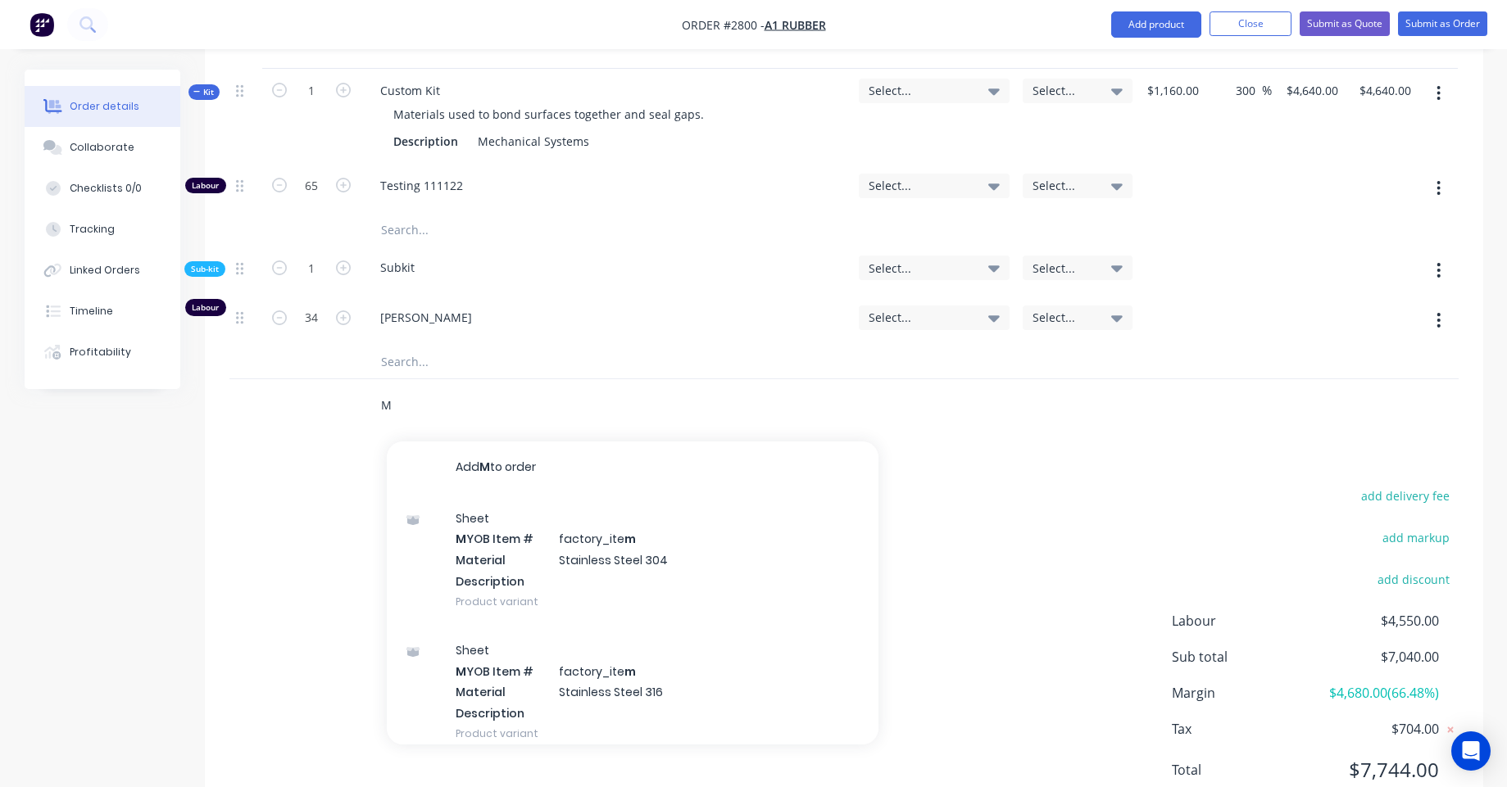
type input "M"
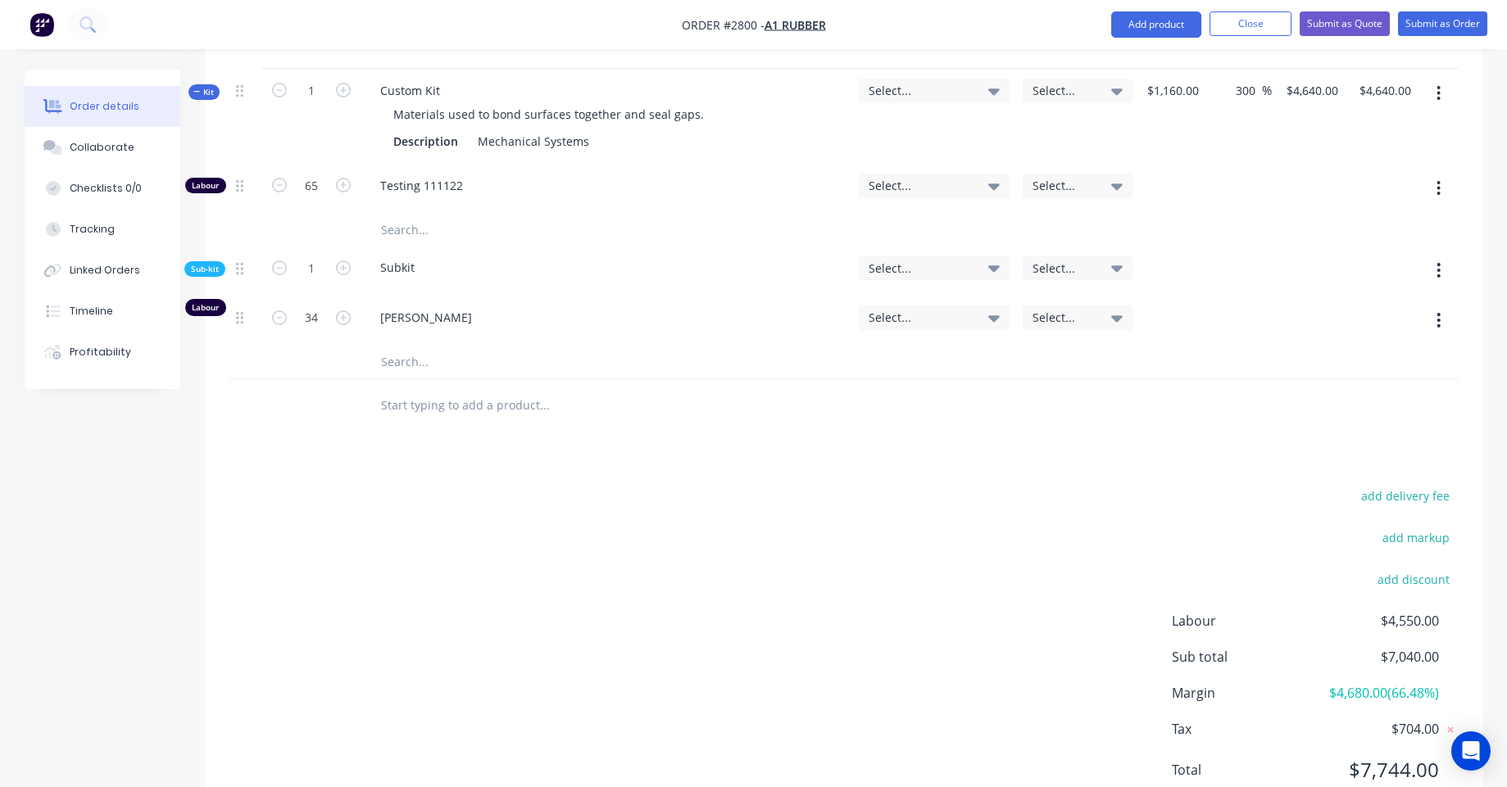
paste input "Product kit with combination of custom formula"
type input "Product kit"
